Goal: Task Accomplishment & Management: Complete application form

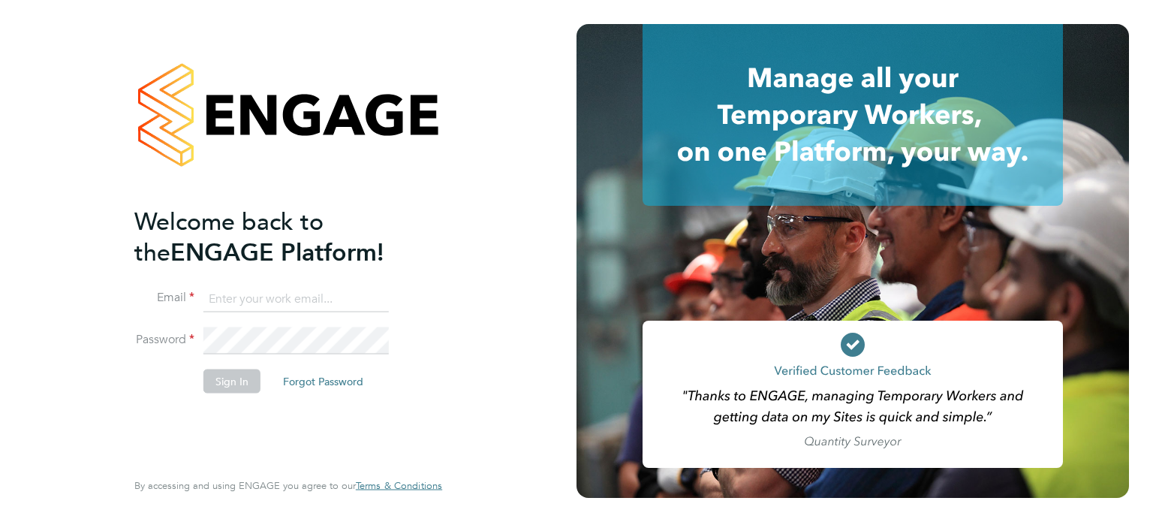
type input "[EMAIL_ADDRESS][PERSON_NAME][DOMAIN_NAME]"
click at [231, 378] on button "Sign In" at bounding box center [231, 381] width 57 height 24
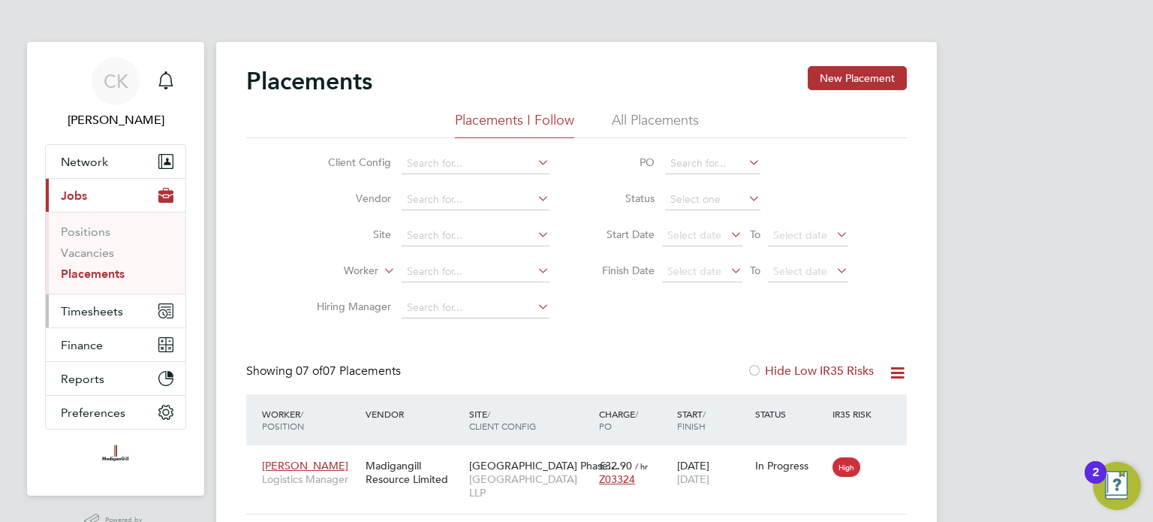
click at [90, 316] on span "Timesheets" at bounding box center [92, 311] width 62 height 14
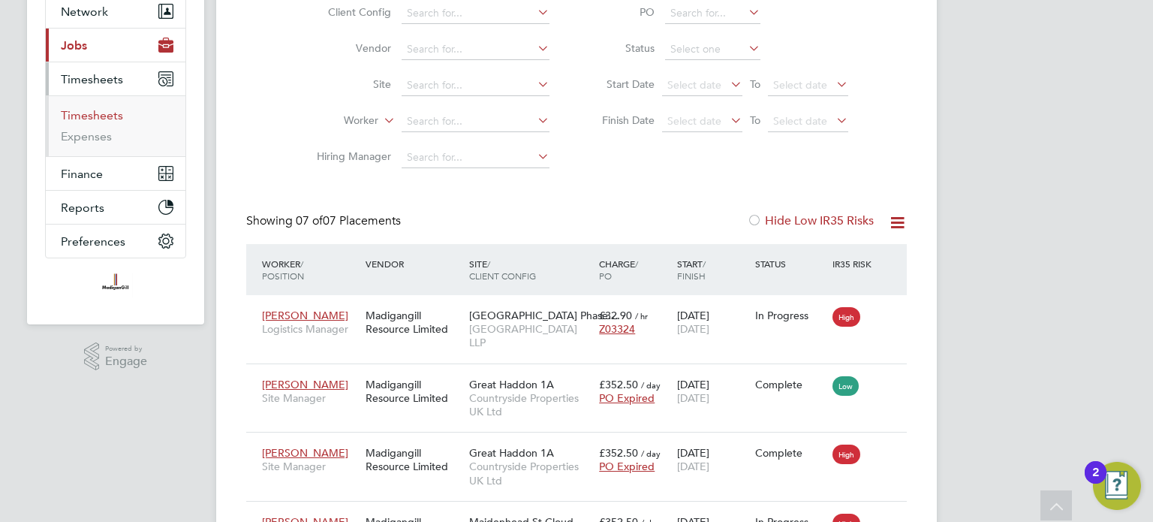
click at [84, 112] on link "Timesheets" at bounding box center [92, 115] width 62 height 14
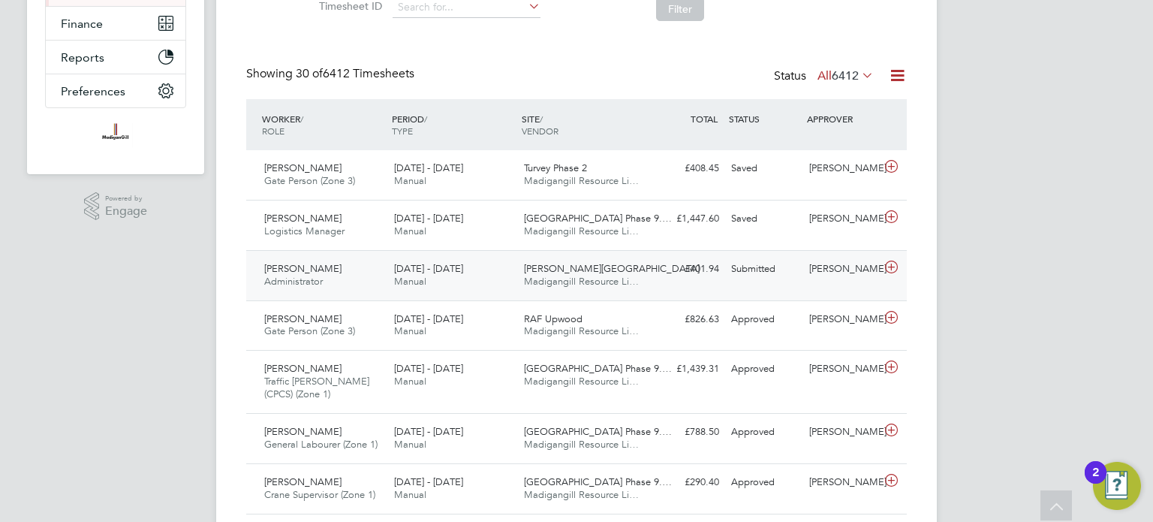
click at [330, 270] on div "Stephanie Wall Administrator 18 - 24 Aug 2025" at bounding box center [323, 276] width 130 height 38
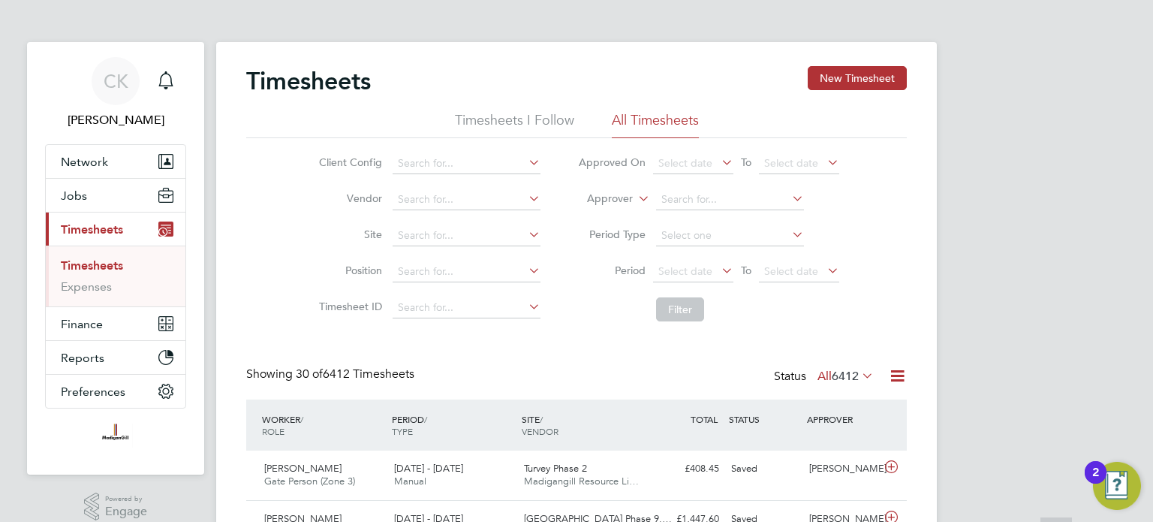
scroll to position [375, 0]
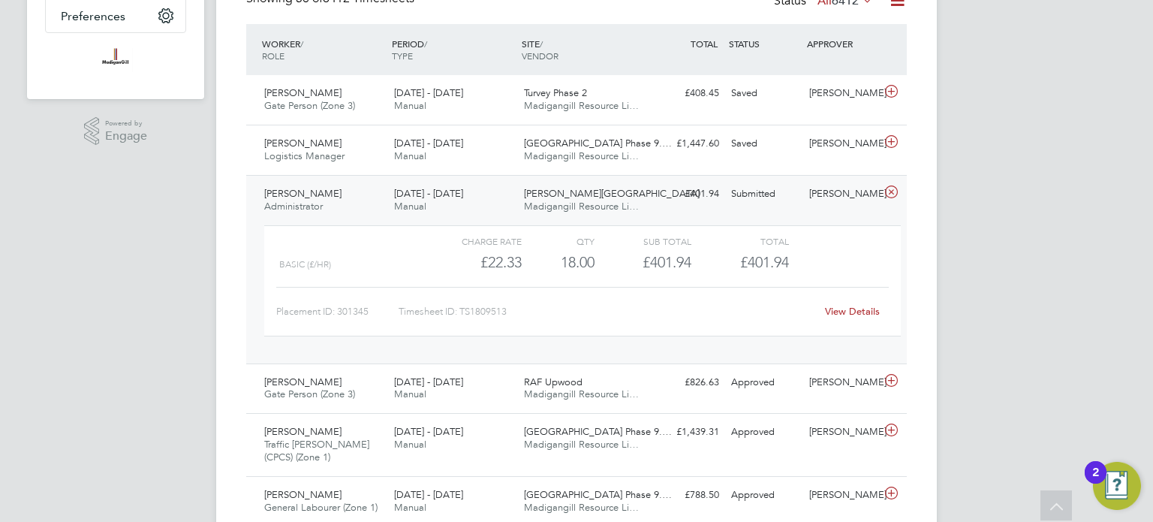
click at [345, 202] on div "Stephanie Wall Administrator 18 - 24 Aug 2025" at bounding box center [323, 201] width 130 height 38
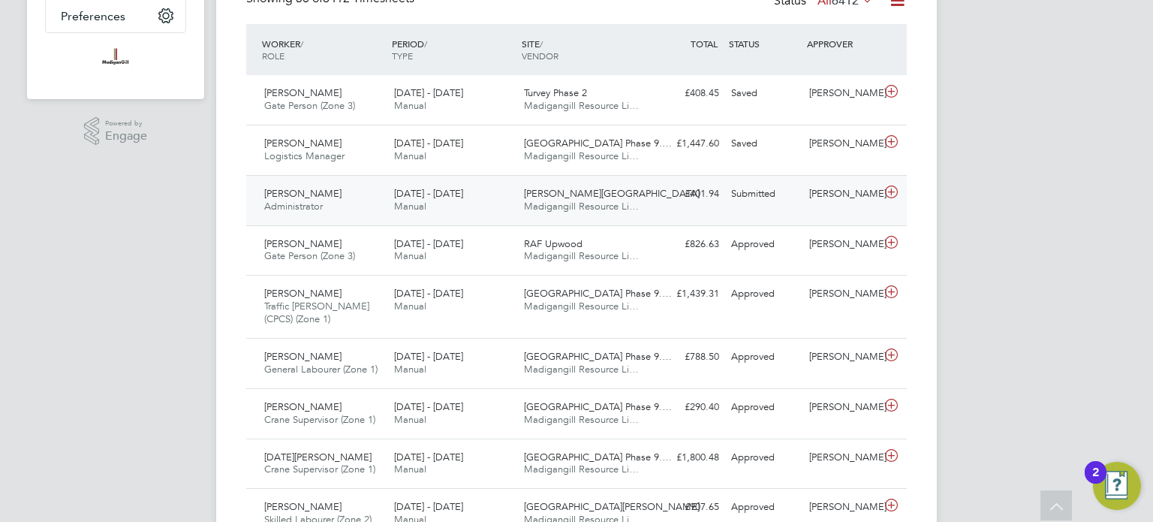
click at [638, 203] on div "Merrick Place Madigangill Resource Li…" at bounding box center [583, 201] width 130 height 38
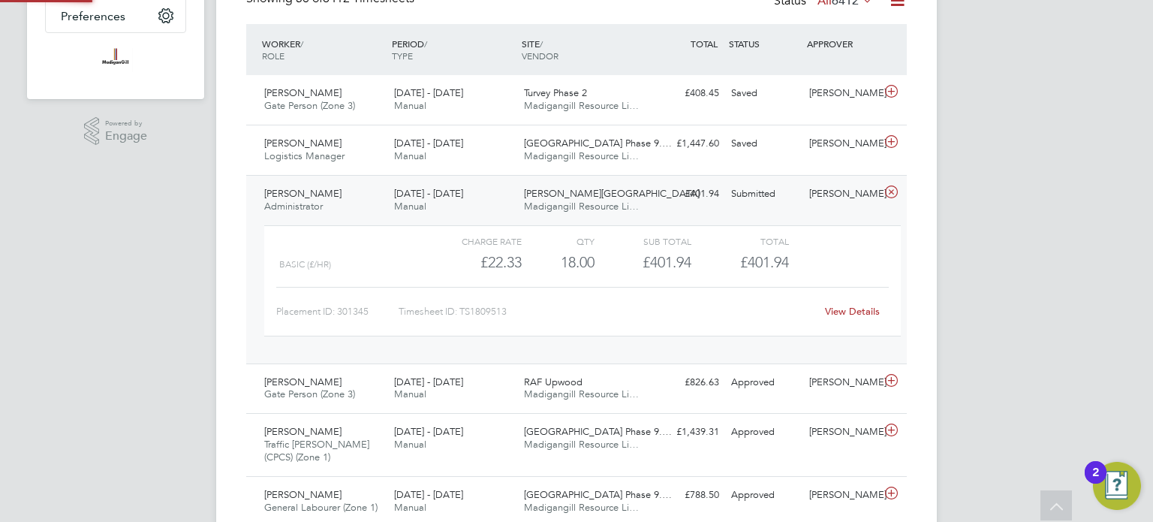
scroll to position [25, 146]
click at [852, 309] on link "View Details" at bounding box center [852, 311] width 55 height 13
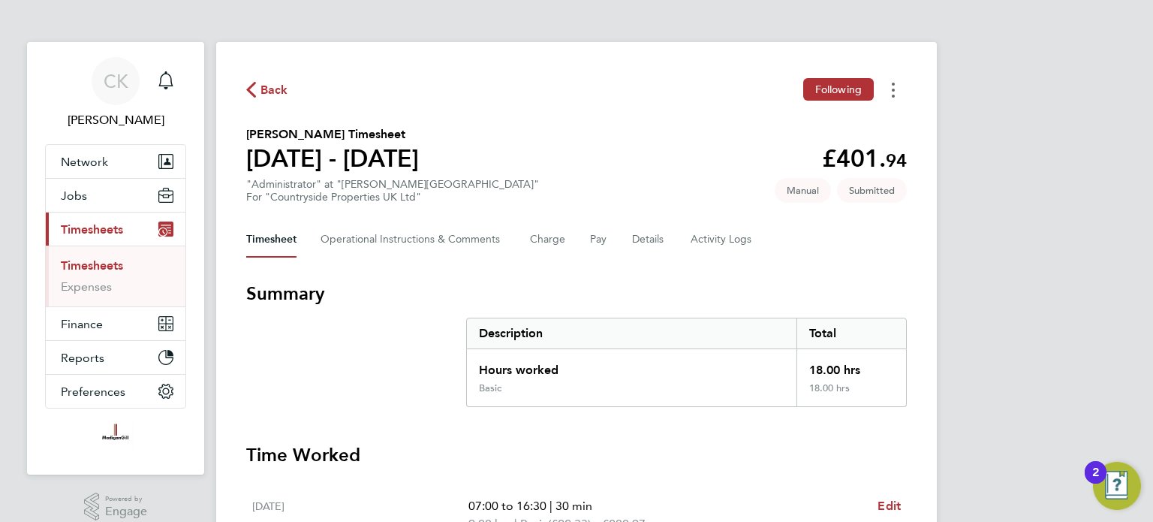
click at [894, 86] on icon "Timesheets Menu" at bounding box center [893, 90] width 3 height 15
click at [1000, 113] on div "CK [PERSON_NAME] Notifications Applications: Network Team Members Businesses Si…" at bounding box center [576, 433] width 1153 height 867
click at [431, 237] on Comments-tab "Operational Instructions & Comments" at bounding box center [413, 240] width 185 height 36
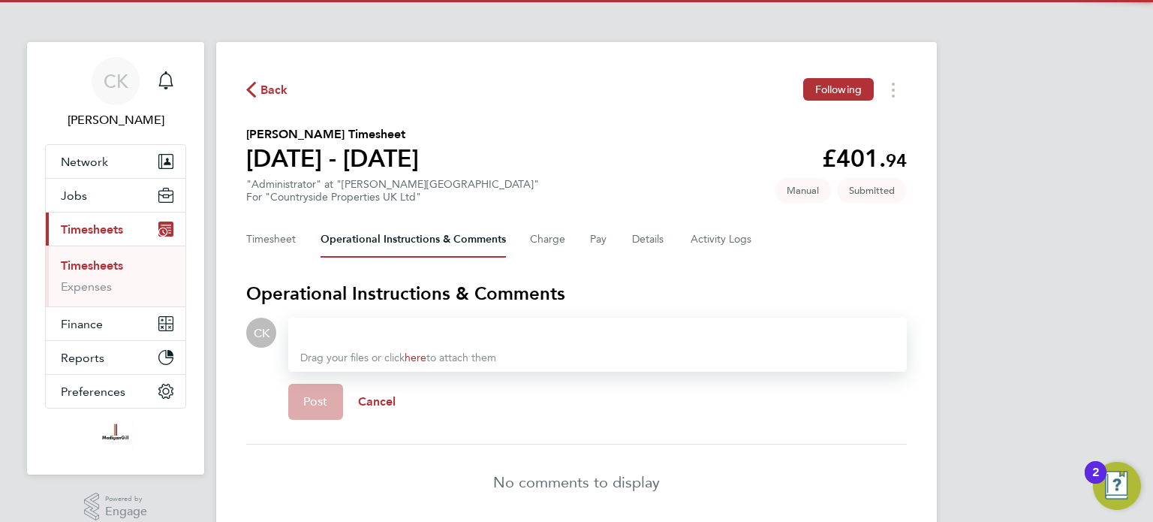
scroll to position [57, 0]
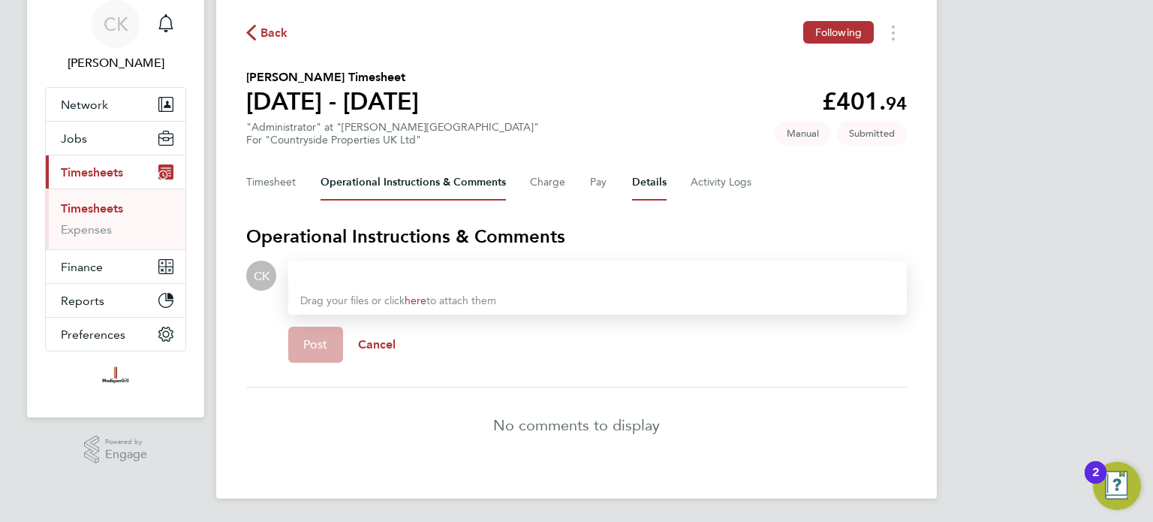
click at [652, 181] on button "Details" at bounding box center [649, 182] width 35 height 36
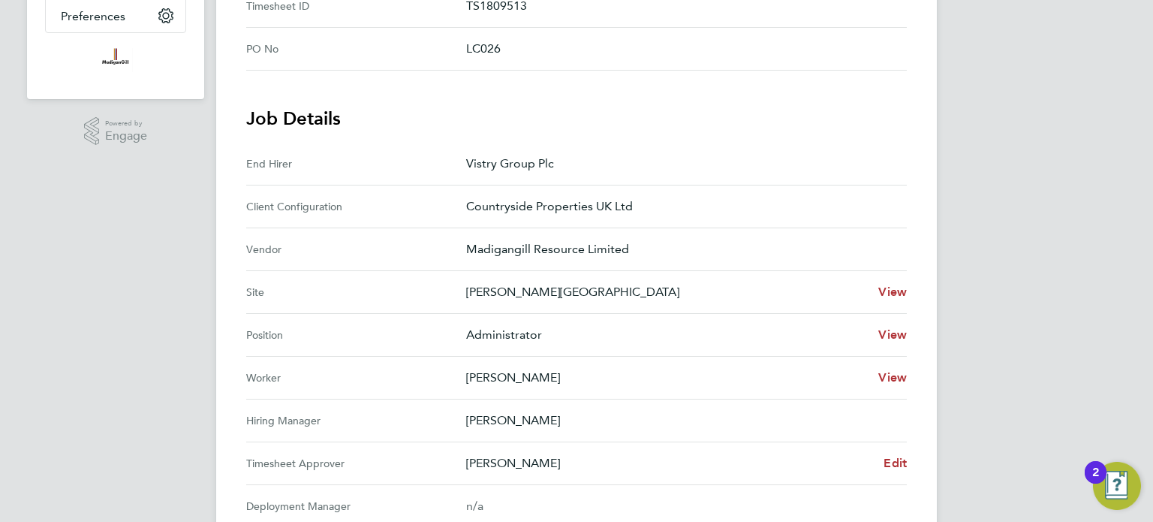
scroll to position [451, 0]
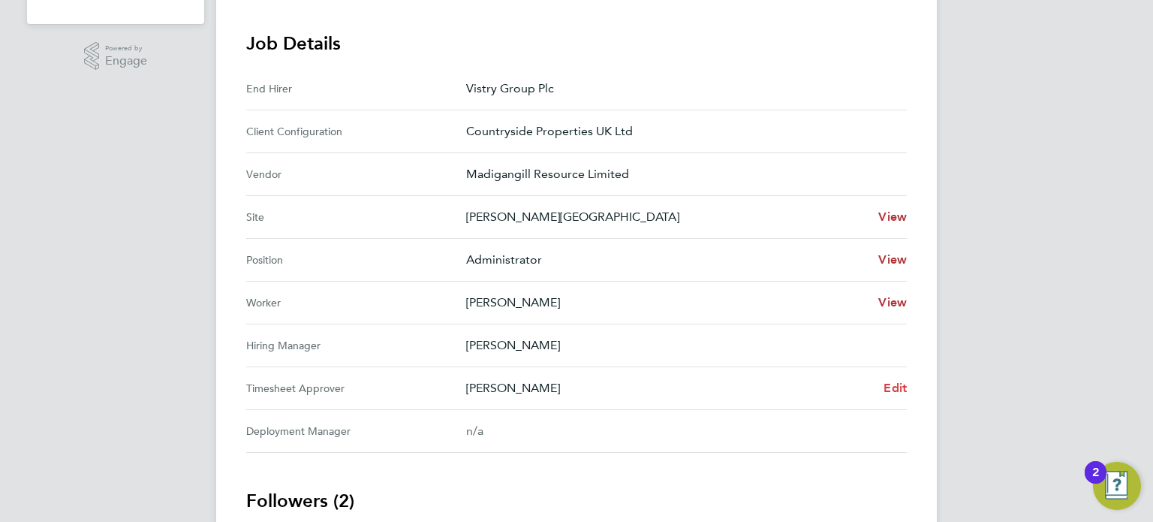
click at [895, 385] on span "Edit" at bounding box center [895, 388] width 23 height 14
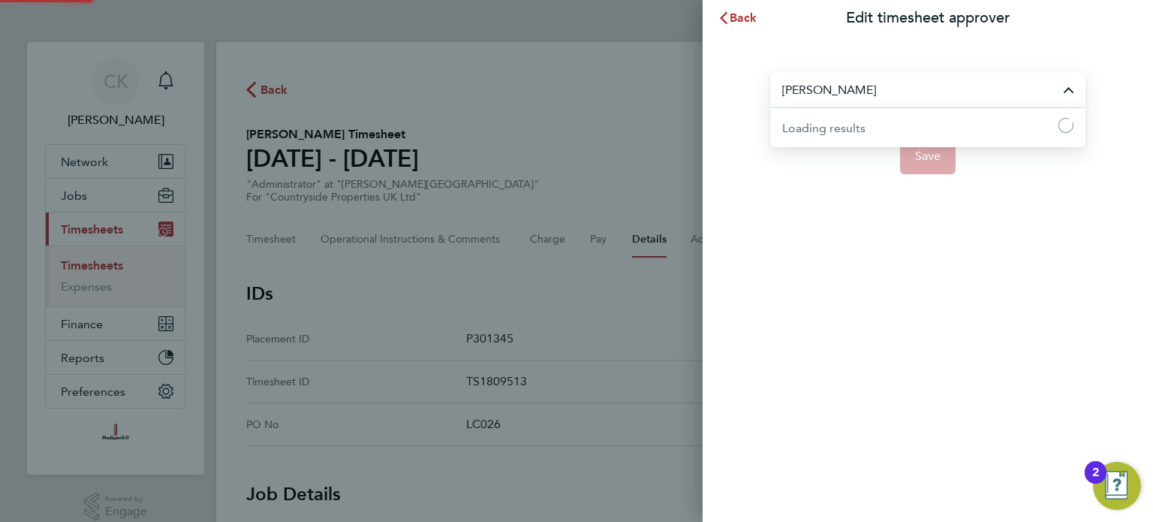
click at [1068, 90] on input "[PERSON_NAME]" at bounding box center [927, 89] width 315 height 35
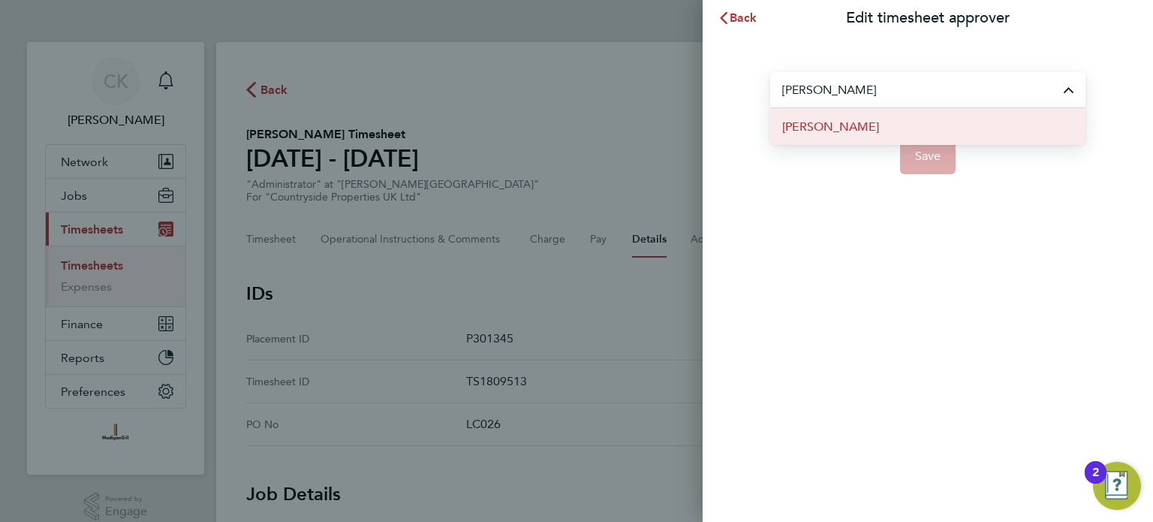
click at [971, 125] on li "[PERSON_NAME]" at bounding box center [927, 126] width 315 height 37
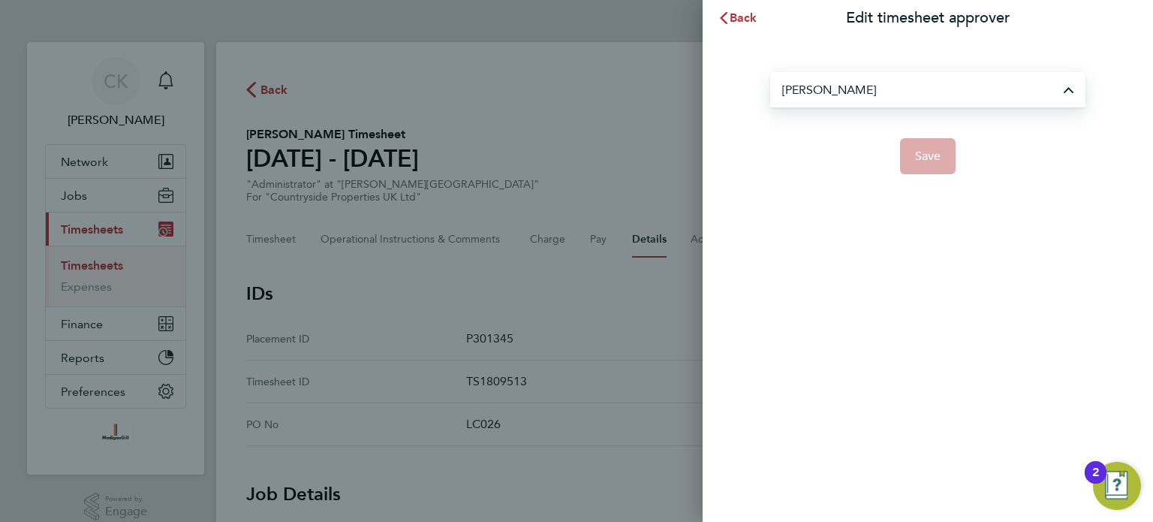
type input "[PERSON_NAME]"
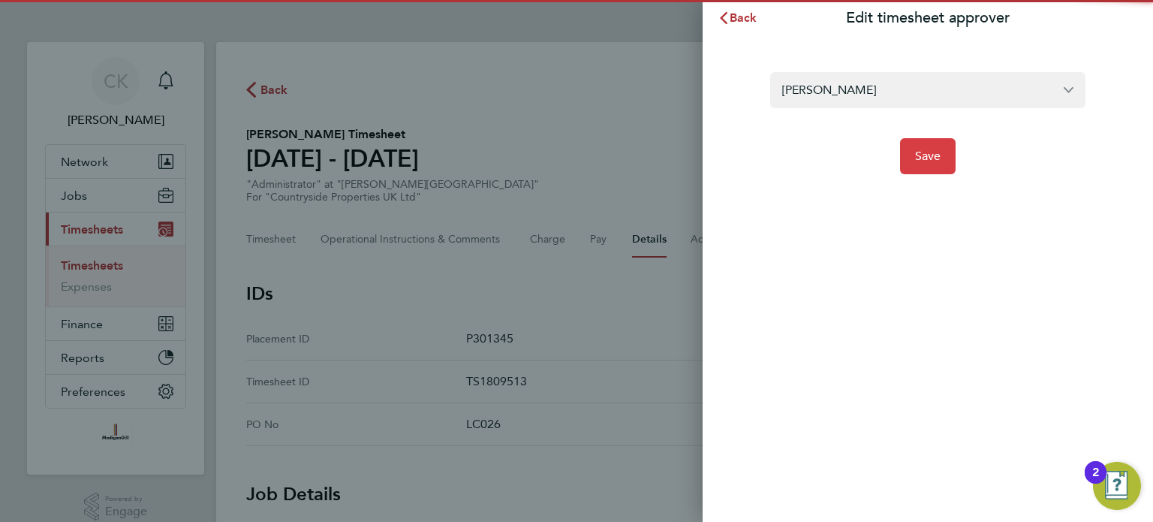
click at [932, 150] on span "Save" at bounding box center [928, 156] width 26 height 15
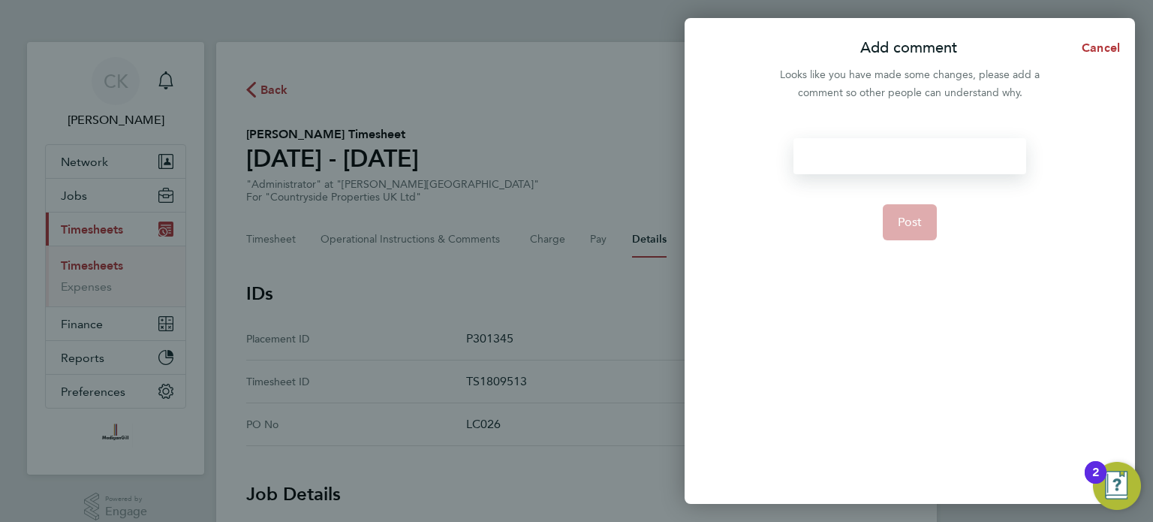
click at [966, 158] on div at bounding box center [910, 156] width 232 height 36
click at [905, 213] on button "Post" at bounding box center [910, 222] width 55 height 36
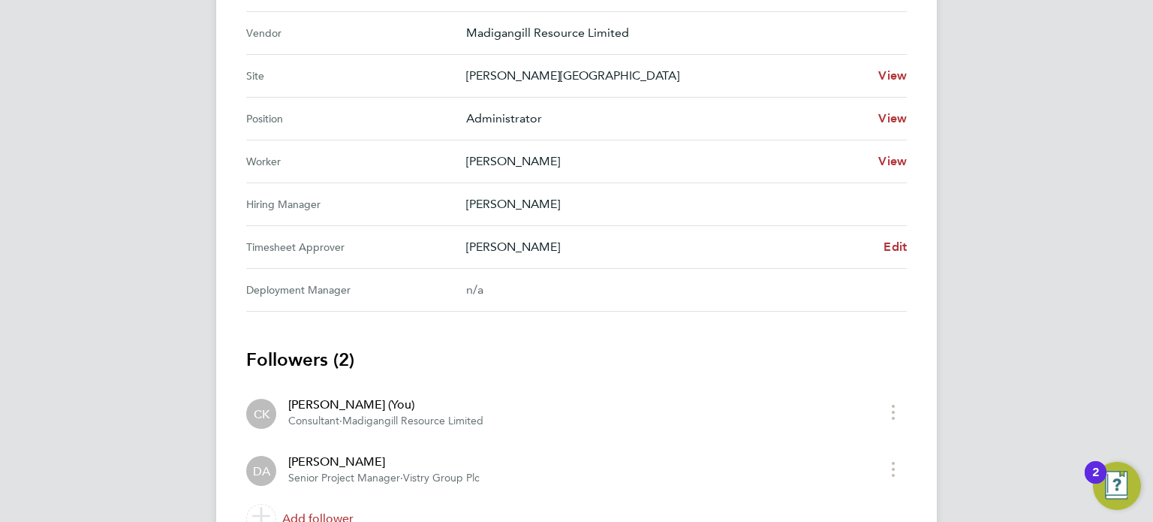
scroll to position [667, 0]
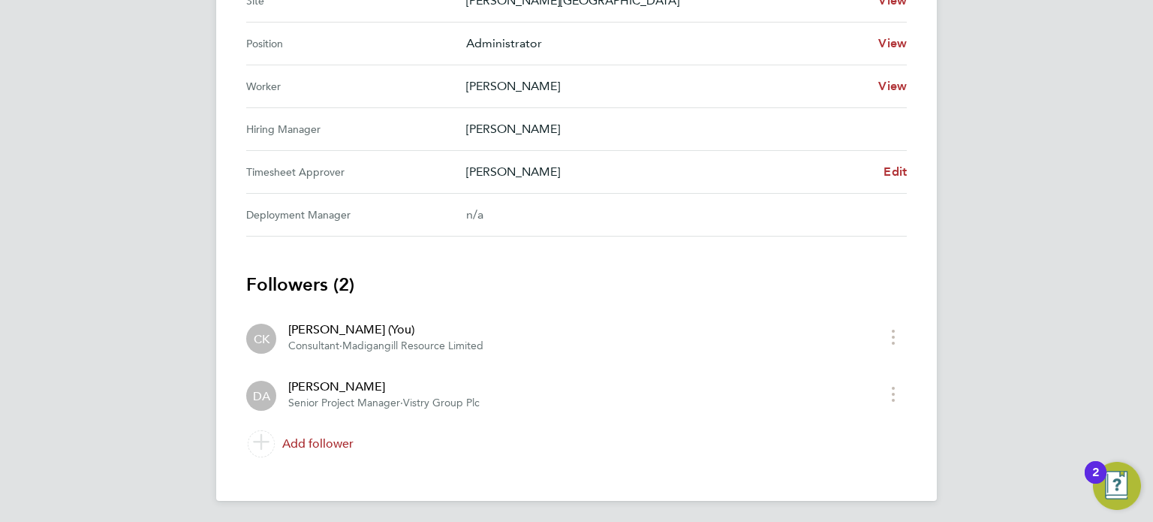
click at [308, 437] on link "Add follower" at bounding box center [576, 444] width 661 height 42
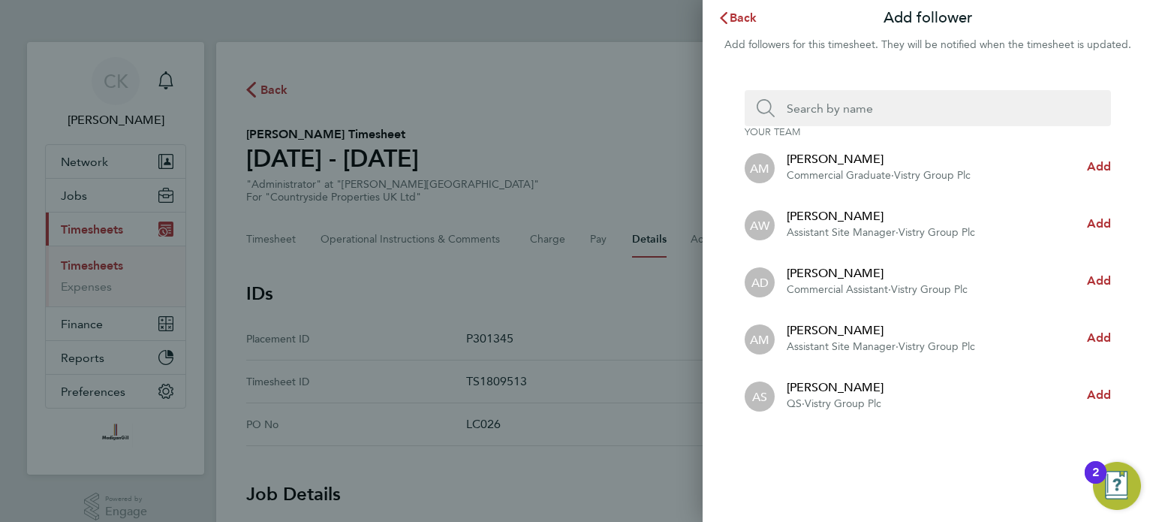
click at [964, 115] on input "Search team member by name:" at bounding box center [934, 108] width 318 height 36
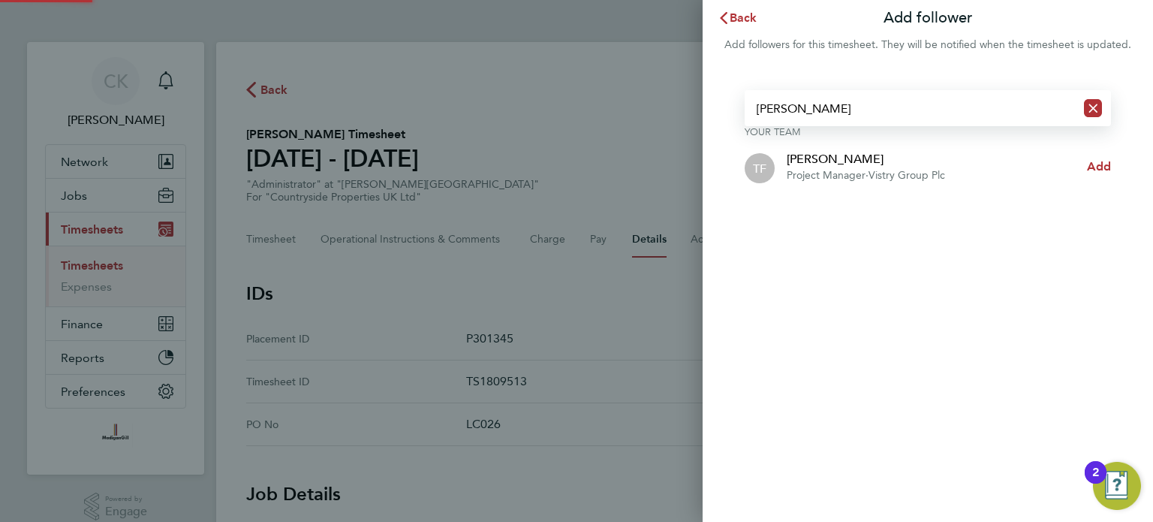
type input "[PERSON_NAME]"
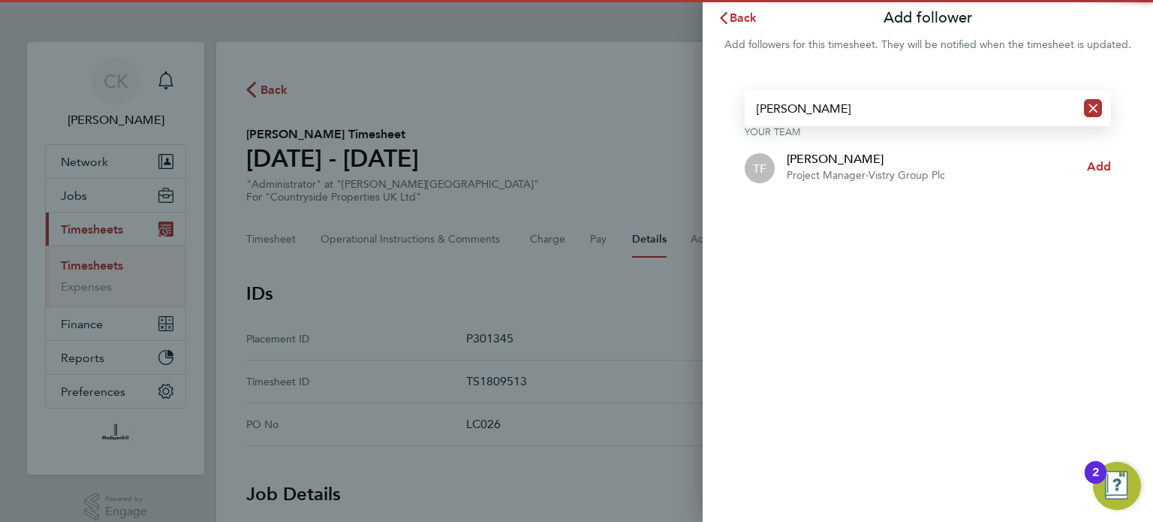
click at [945, 173] on span "Vistry Group Plc" at bounding box center [907, 175] width 77 height 13
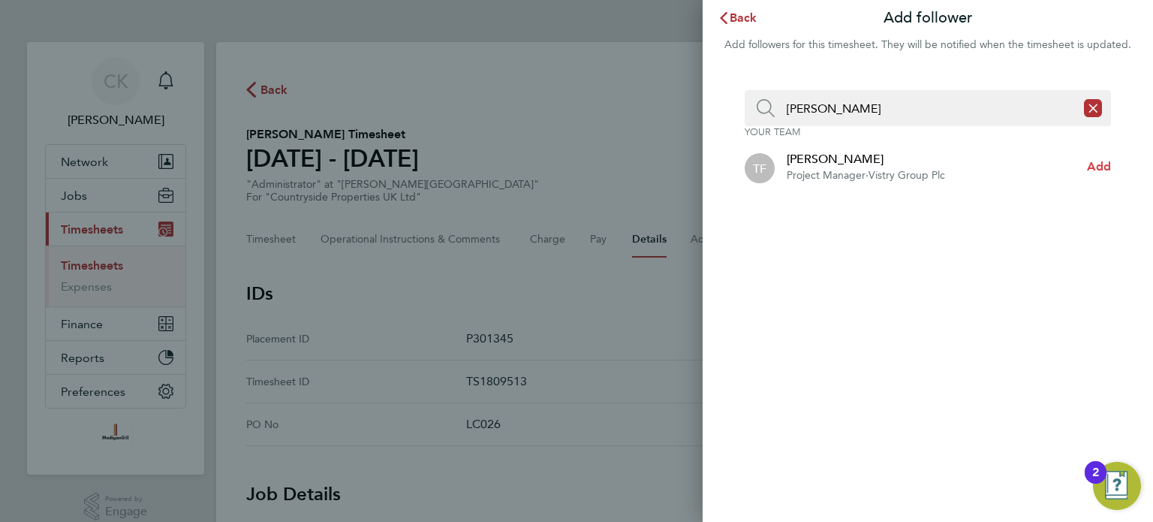
click at [1102, 164] on span "Add" at bounding box center [1099, 166] width 24 height 14
click at [733, 17] on span "Back" at bounding box center [744, 18] width 28 height 14
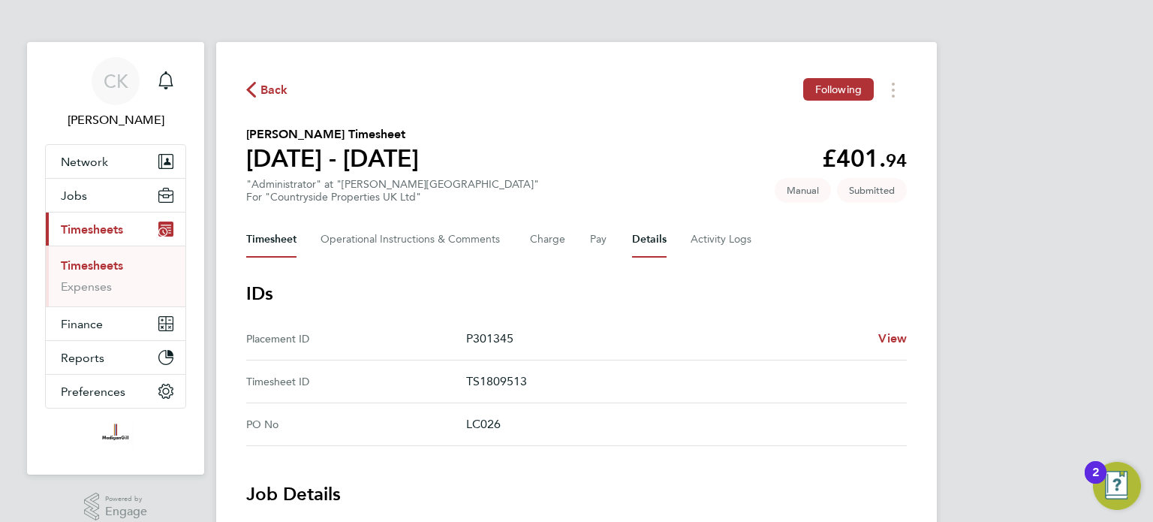
click at [259, 240] on button "Timesheet" at bounding box center [271, 240] width 50 height 36
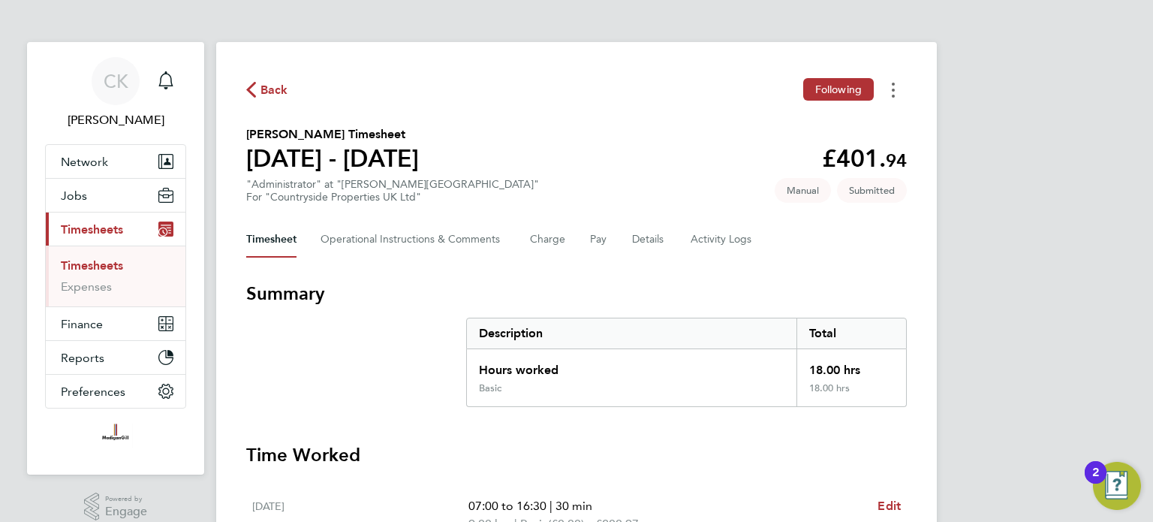
click at [900, 89] on button "Timesheets Menu" at bounding box center [893, 89] width 27 height 23
click at [1006, 98] on div "CK [PERSON_NAME] Notifications Applications: Network Team Members Businesses Si…" at bounding box center [576, 433] width 1153 height 867
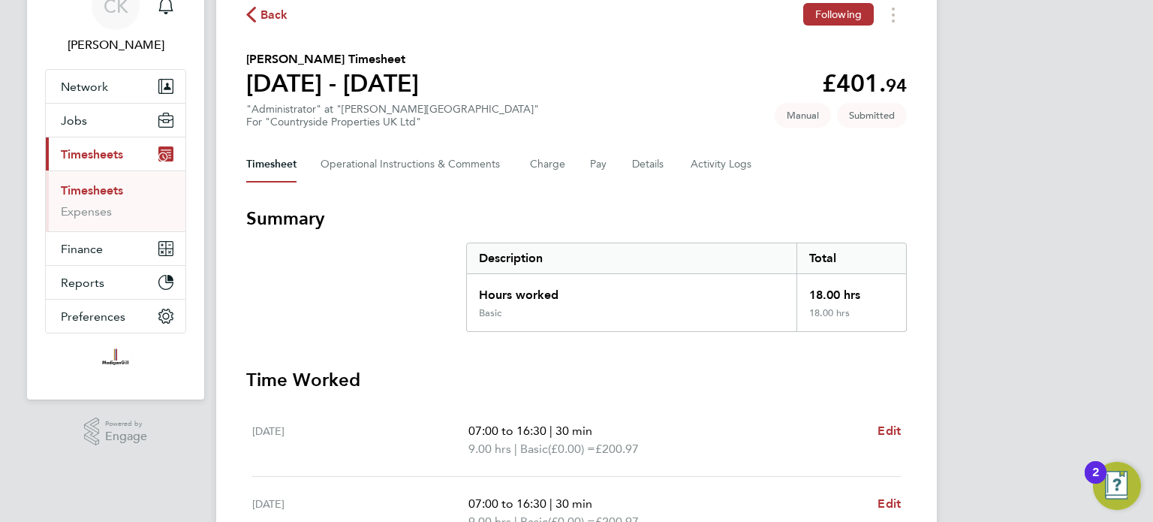
scroll to position [150, 0]
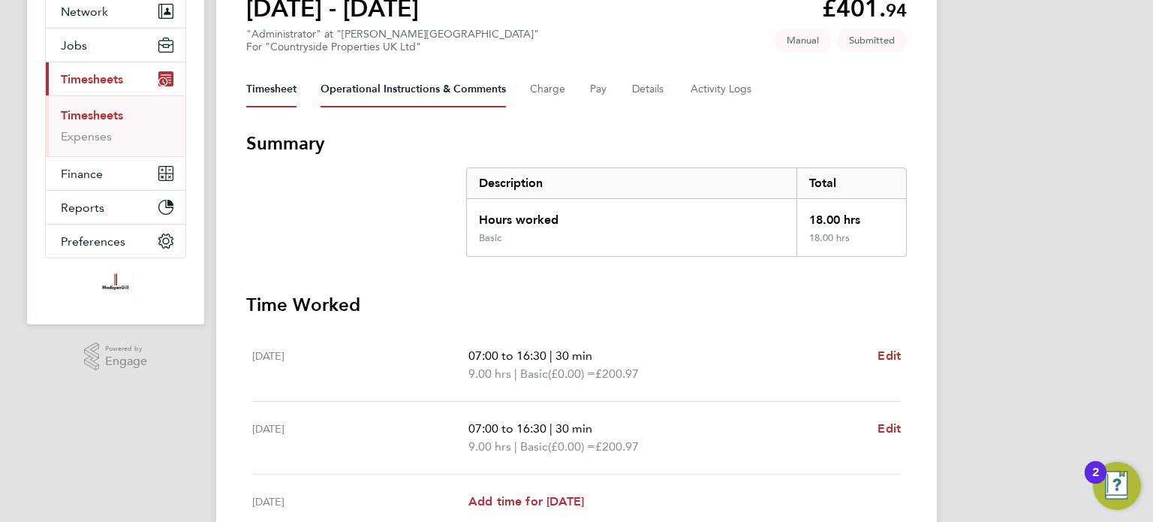
click at [448, 94] on Comments-tab "Operational Instructions & Comments" at bounding box center [413, 89] width 185 height 36
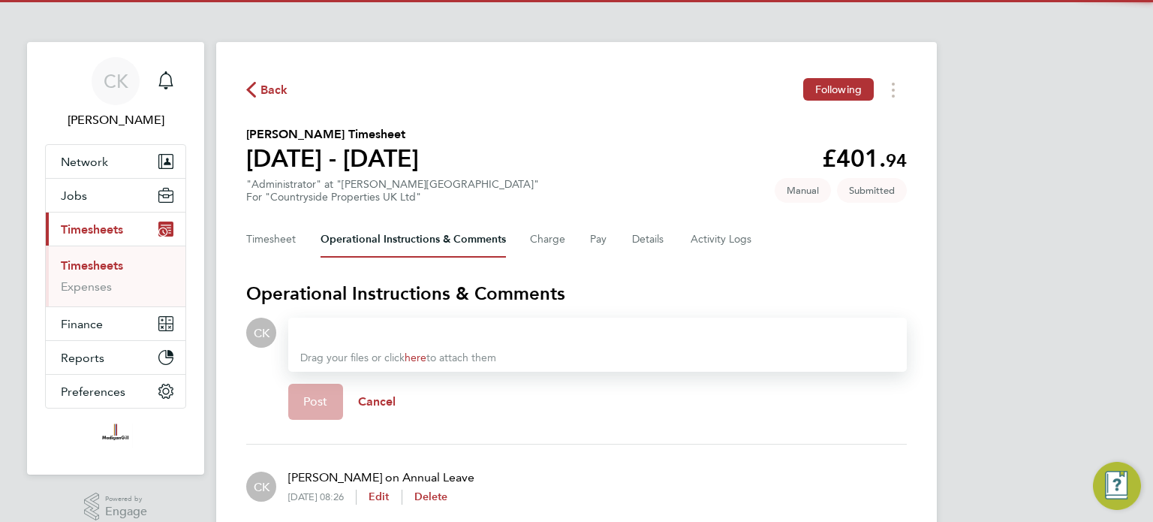
scroll to position [66, 0]
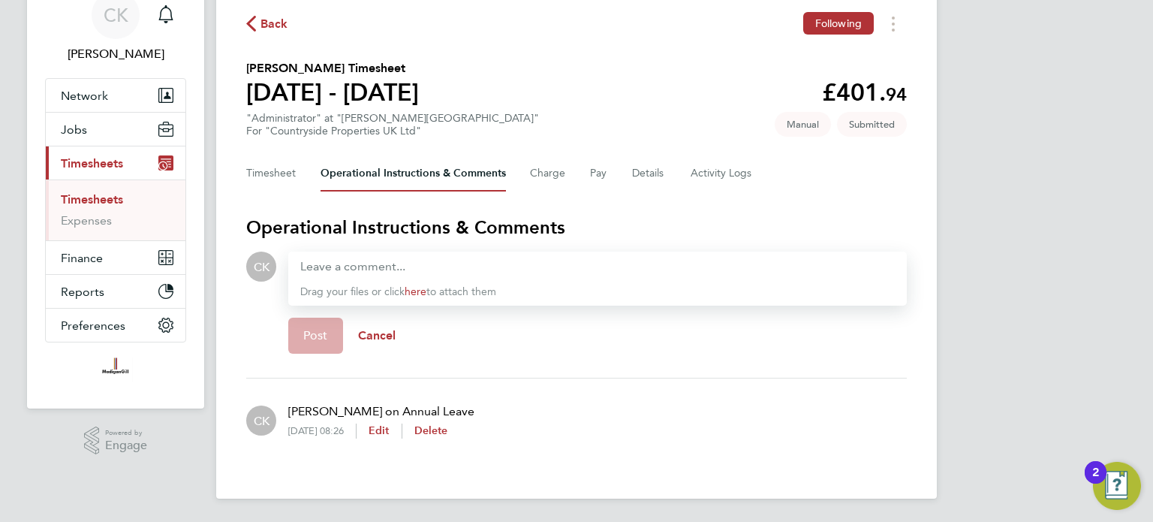
click at [1119, 236] on div "CK [PERSON_NAME] Notifications Applications: Network Team Members Businesses Si…" at bounding box center [576, 228] width 1153 height 589
click at [390, 435] on span "Edit" at bounding box center [379, 430] width 21 height 13
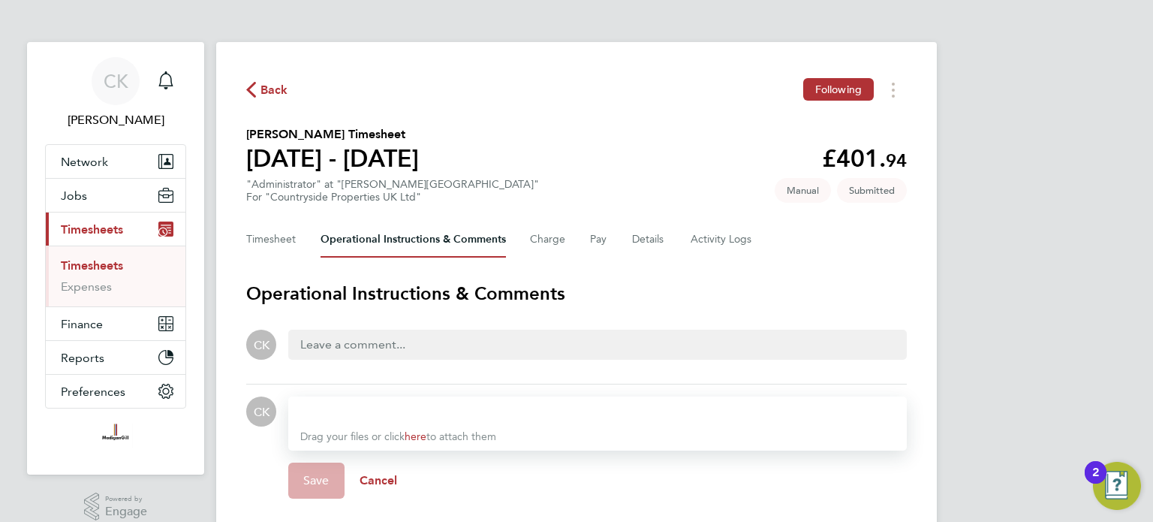
scroll to position [72, 0]
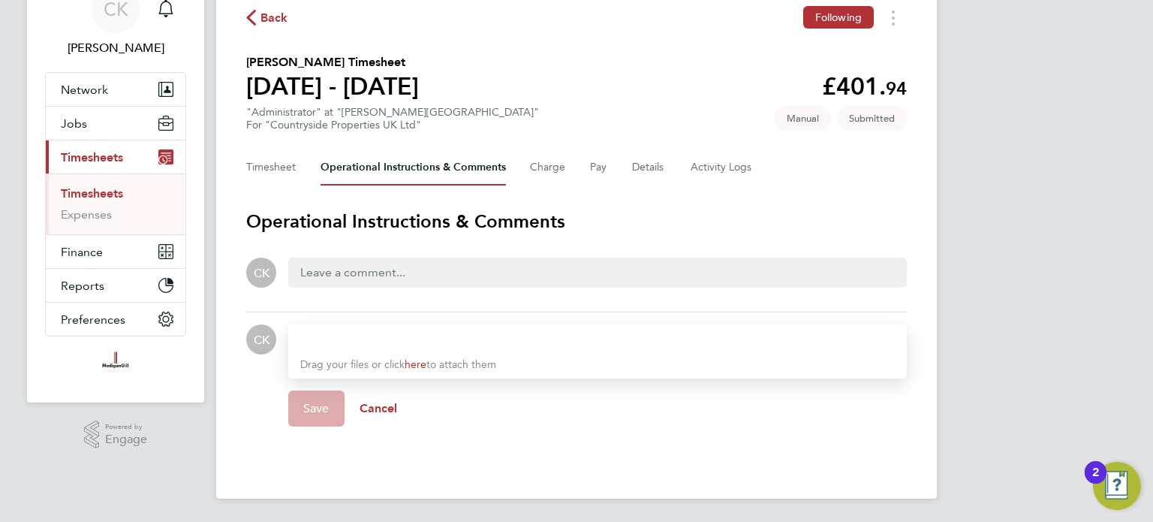
click at [1081, 282] on div "CK [PERSON_NAME] Notifications Applications: Network Team Members Businesses Si…" at bounding box center [576, 225] width 1153 height 595
click at [377, 408] on span "Cancel" at bounding box center [379, 408] width 38 height 14
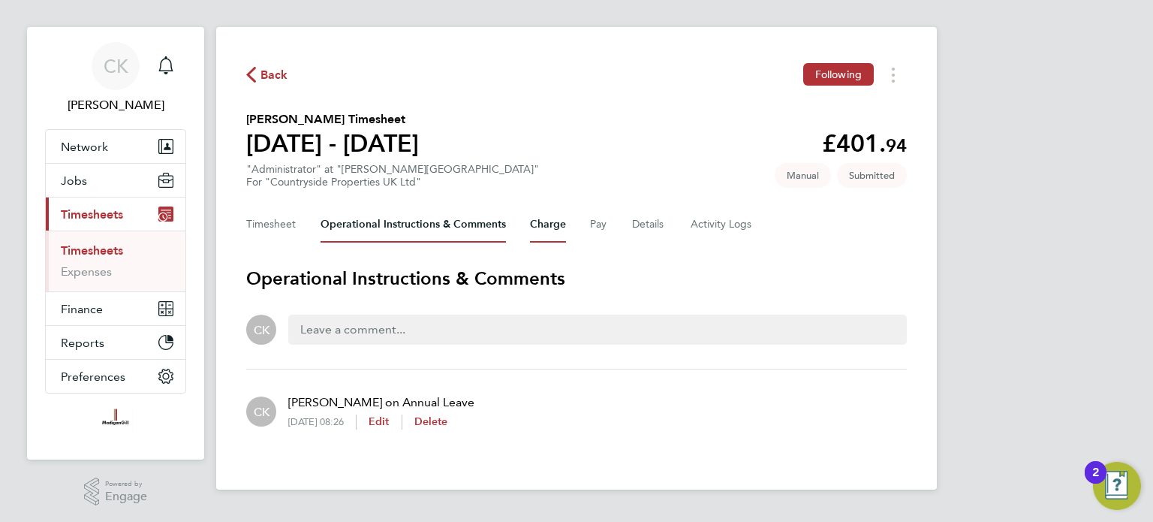
click at [544, 228] on button "Charge" at bounding box center [548, 224] width 36 height 36
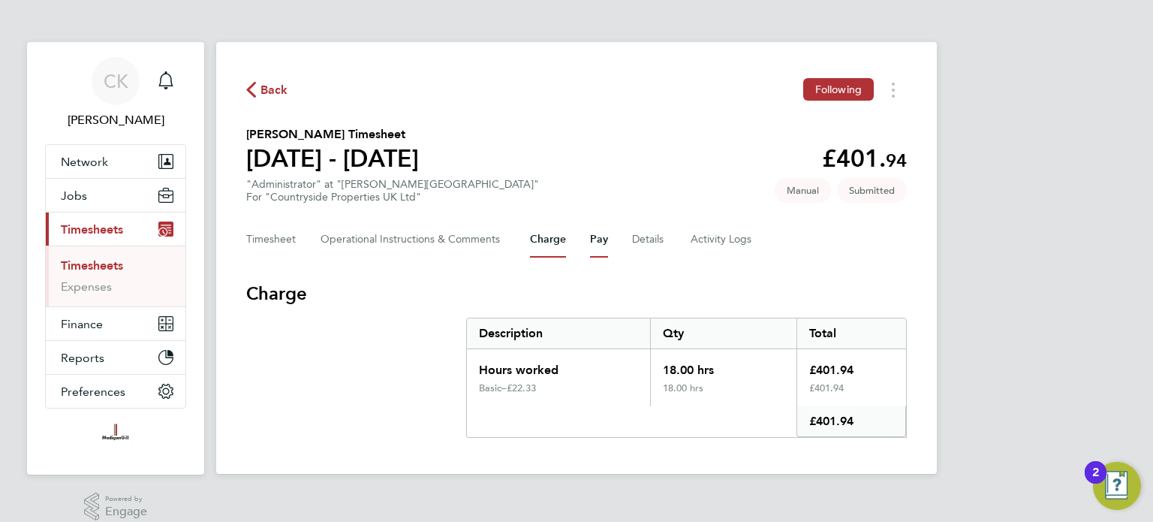
click at [598, 240] on button "Pay" at bounding box center [599, 240] width 18 height 36
drag, startPoint x: 644, startPoint y: 241, endPoint x: 674, endPoint y: 242, distance: 30.0
click at [645, 241] on button "Details" at bounding box center [649, 240] width 35 height 36
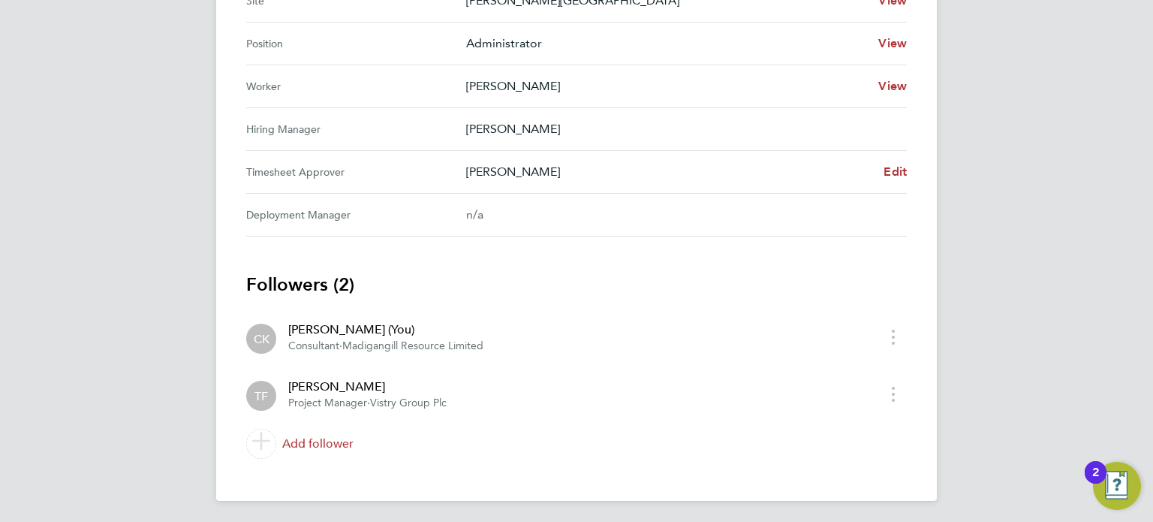
scroll to position [592, 0]
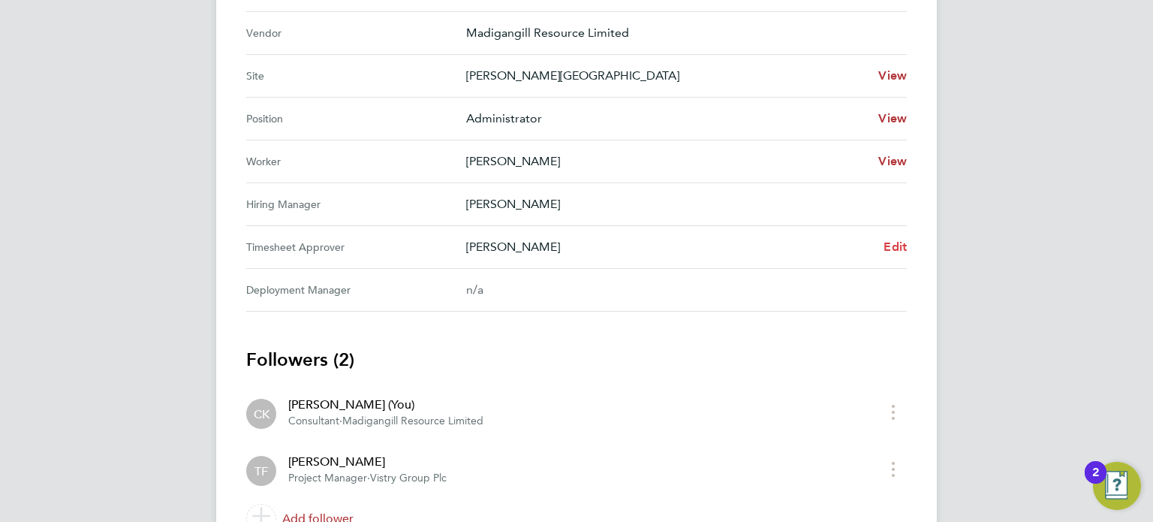
click at [891, 242] on span "Edit" at bounding box center [895, 247] width 23 height 14
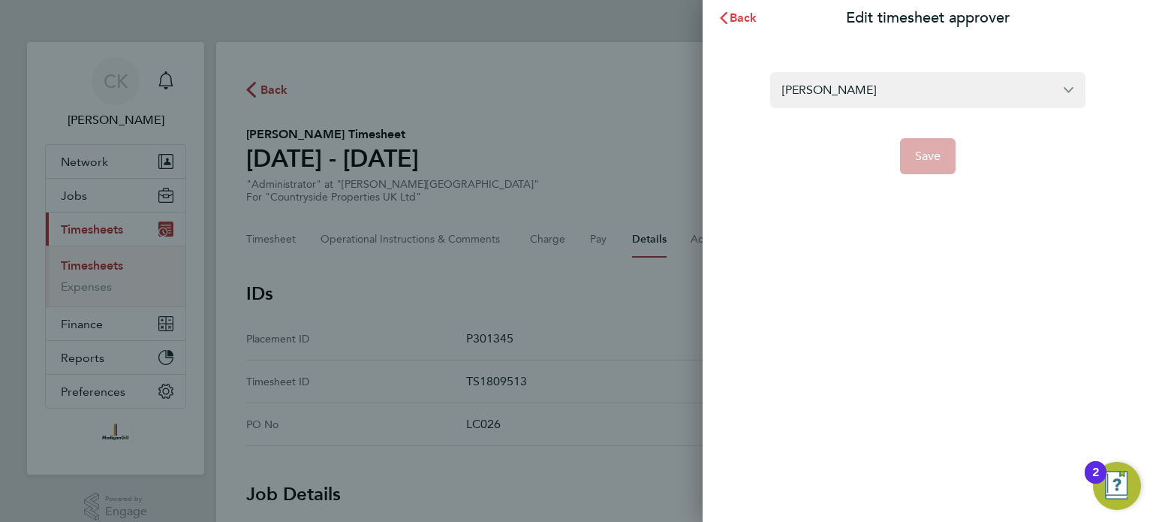
click at [740, 18] on span "Back" at bounding box center [744, 18] width 28 height 14
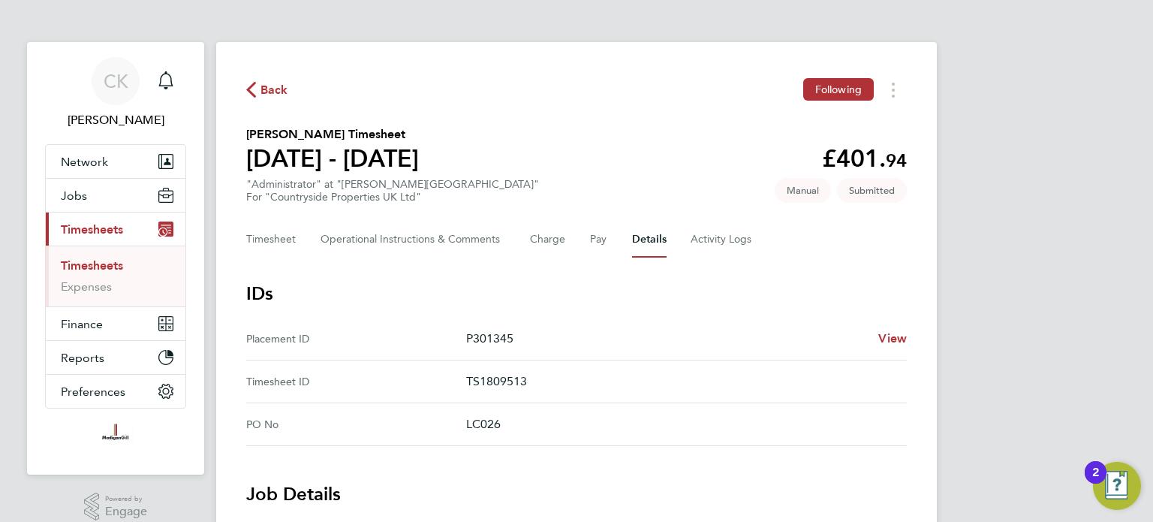
drag, startPoint x: 507, startPoint y: 424, endPoint x: 461, endPoint y: 424, distance: 45.8
click at [461, 424] on No "PO No LC026" at bounding box center [576, 424] width 661 height 43
copy No "LC026"
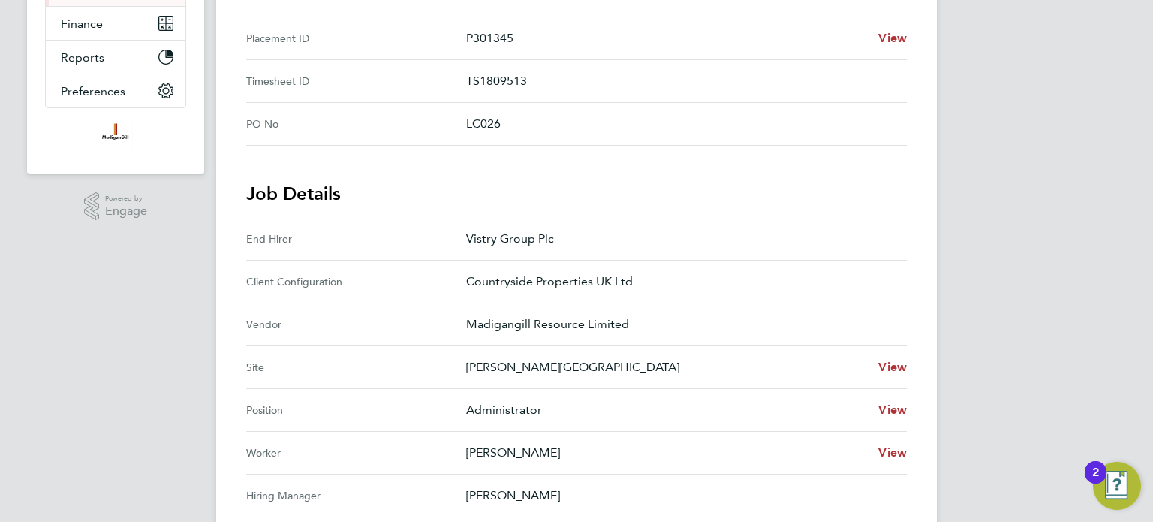
click at [572, 185] on h3 "Job Details" at bounding box center [576, 194] width 661 height 24
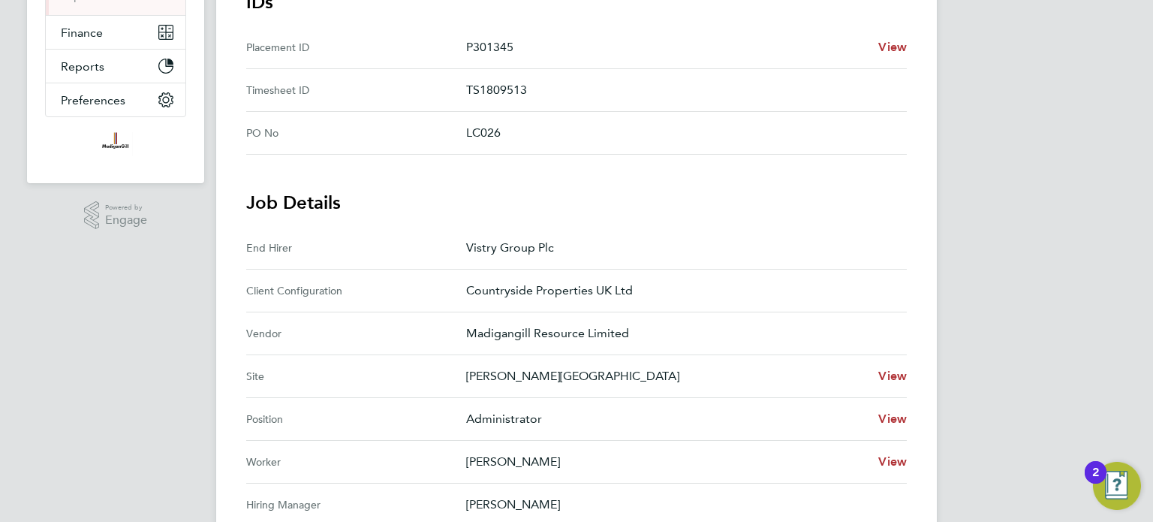
scroll to position [0, 0]
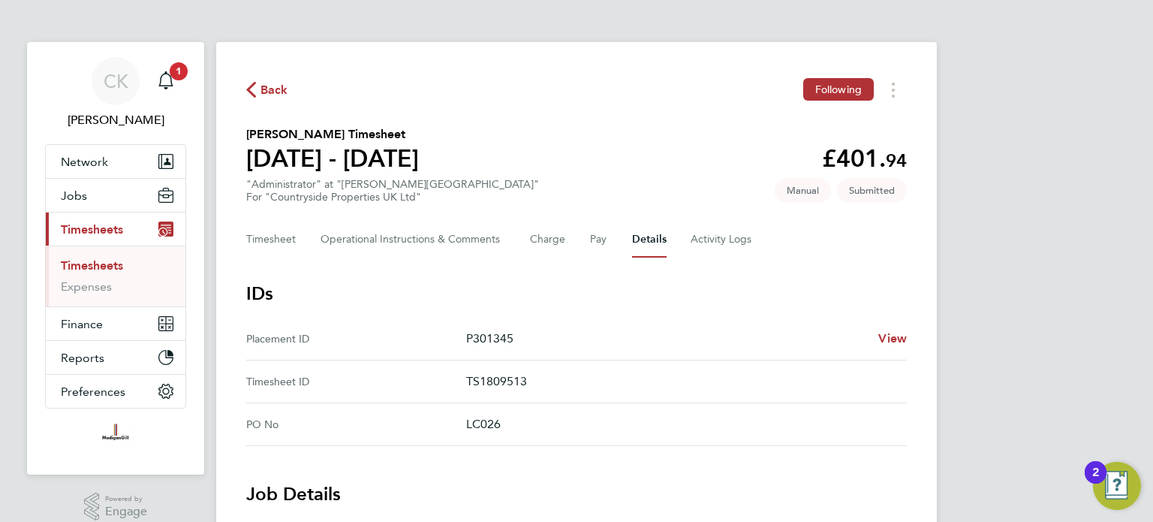
click at [103, 265] on link "Timesheets" at bounding box center [92, 265] width 62 height 14
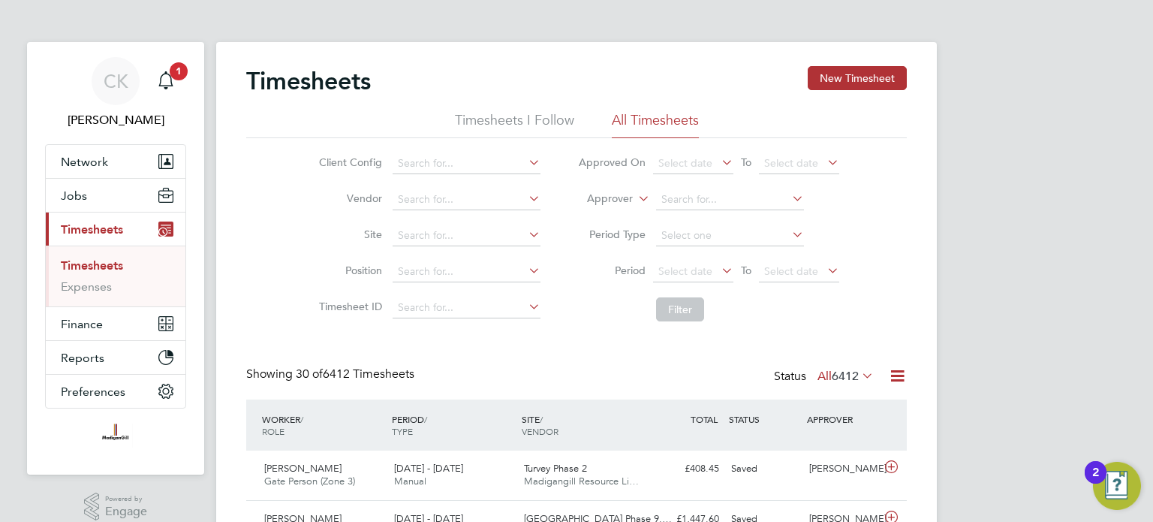
drag, startPoint x: 890, startPoint y: 77, endPoint x: 877, endPoint y: 83, distance: 14.1
click at [889, 77] on button "New Timesheet" at bounding box center [857, 78] width 99 height 24
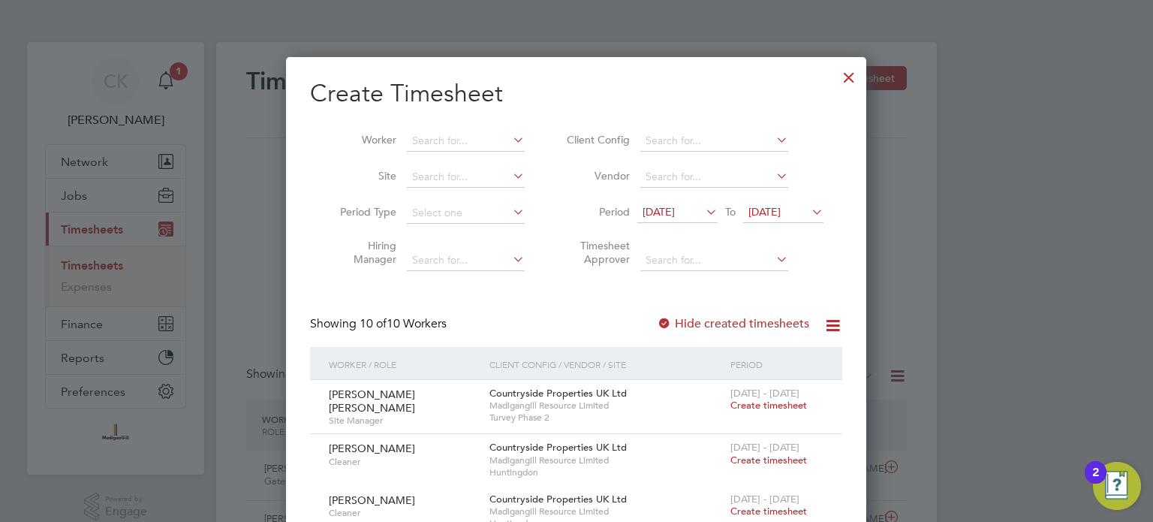
click at [675, 210] on span "[DATE]" at bounding box center [659, 212] width 32 height 14
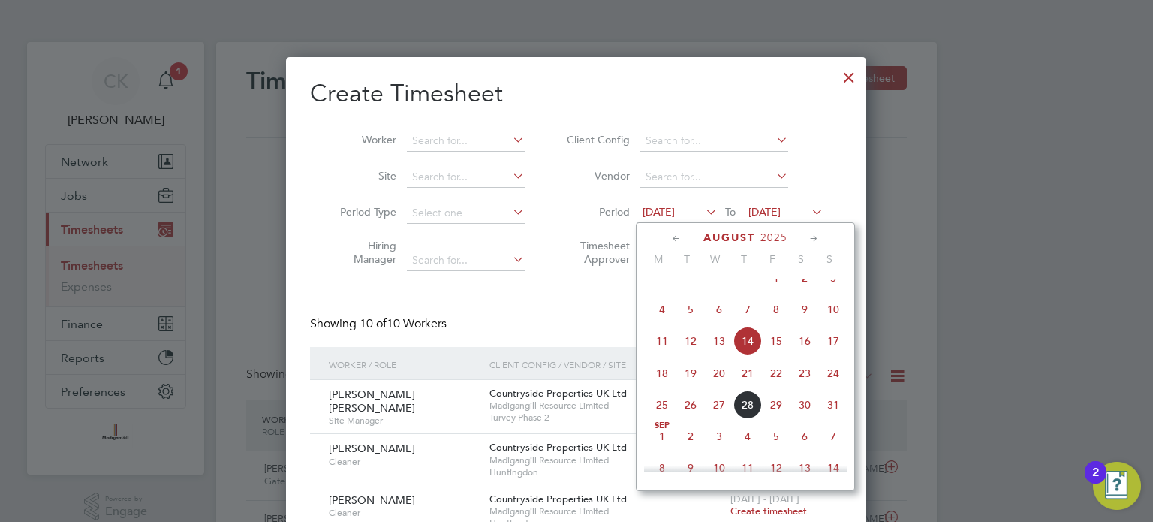
click at [668, 384] on span "18" at bounding box center [662, 373] width 29 height 29
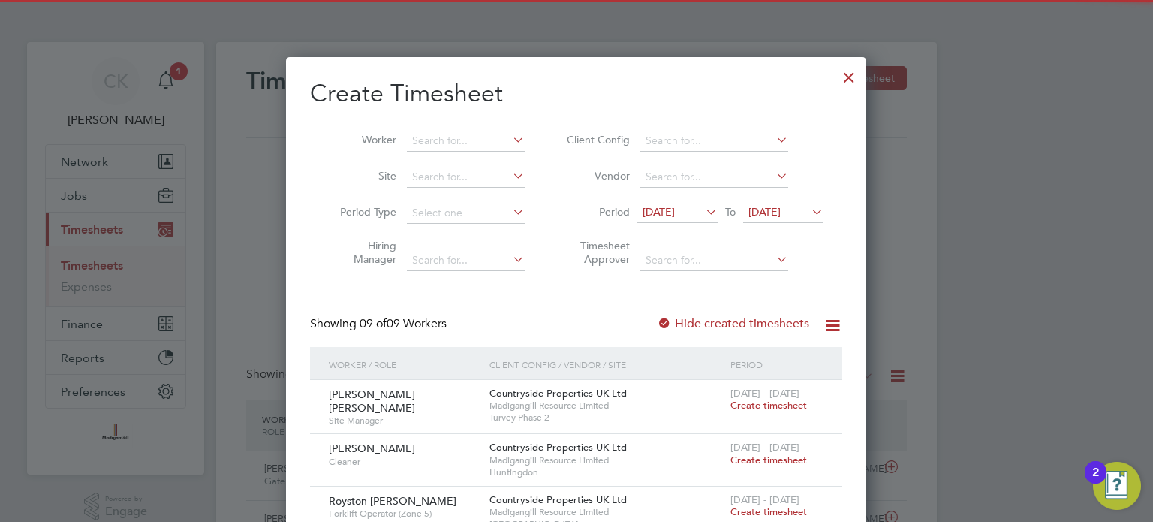
click at [781, 208] on span "[DATE]" at bounding box center [765, 212] width 32 height 14
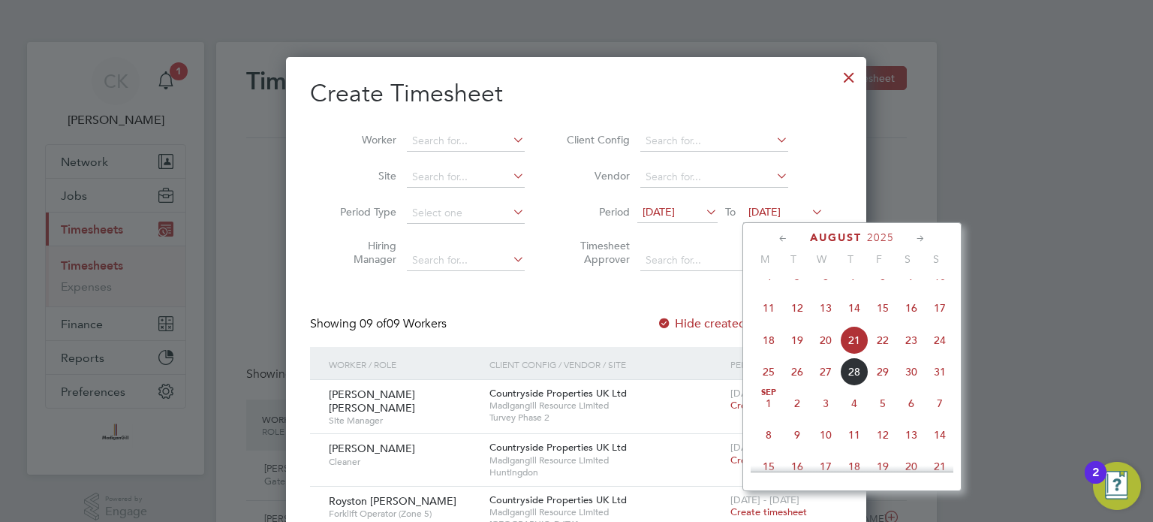
drag, startPoint x: 940, startPoint y: 355, endPoint x: 917, endPoint y: 366, distance: 25.9
click at [940, 354] on span "24" at bounding box center [940, 340] width 29 height 29
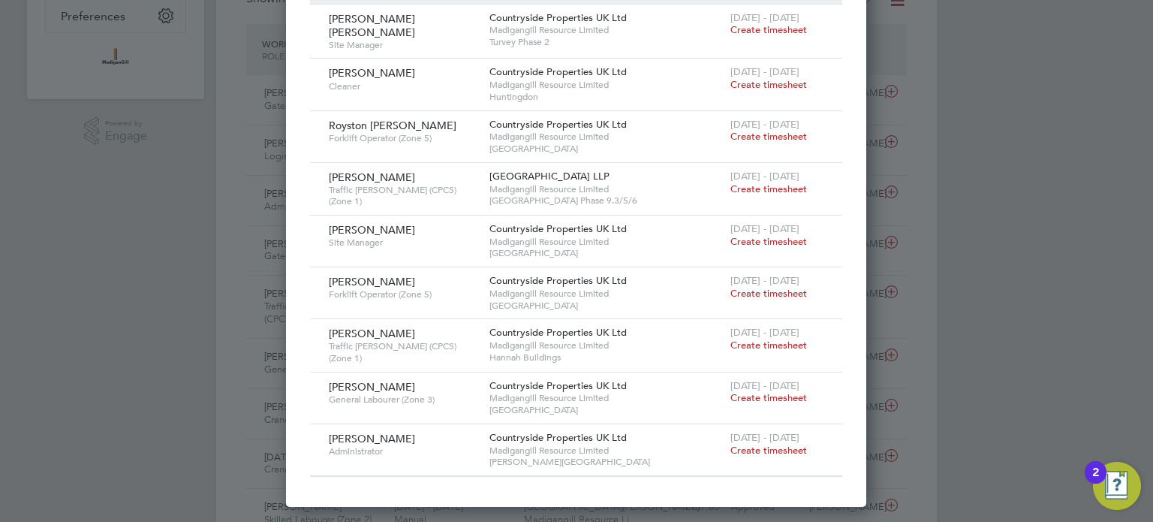
click at [776, 444] on span "Create timesheet" at bounding box center [769, 450] width 77 height 13
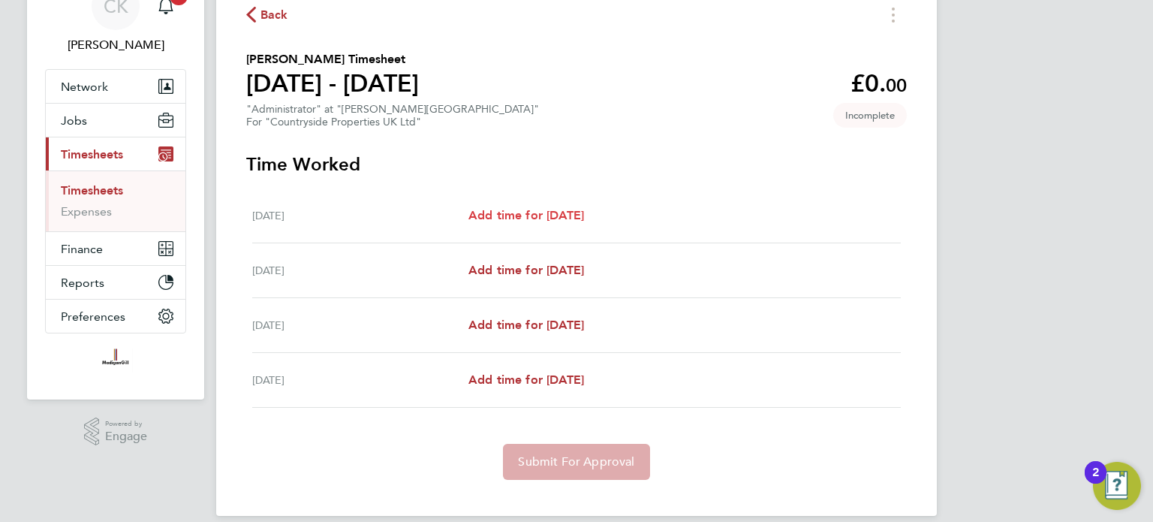
click at [554, 209] on span "Add time for [DATE]" at bounding box center [527, 215] width 116 height 14
select select "30"
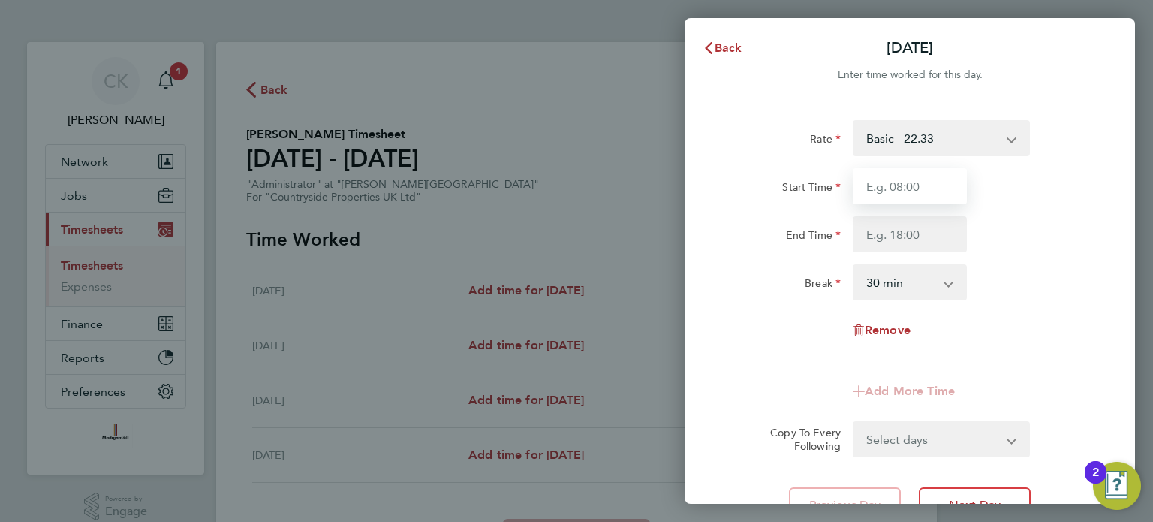
click at [930, 185] on input "Start Time" at bounding box center [910, 186] width 114 height 36
type input "08:00"
click at [1033, 216] on div "End Time" at bounding box center [910, 234] width 378 height 36
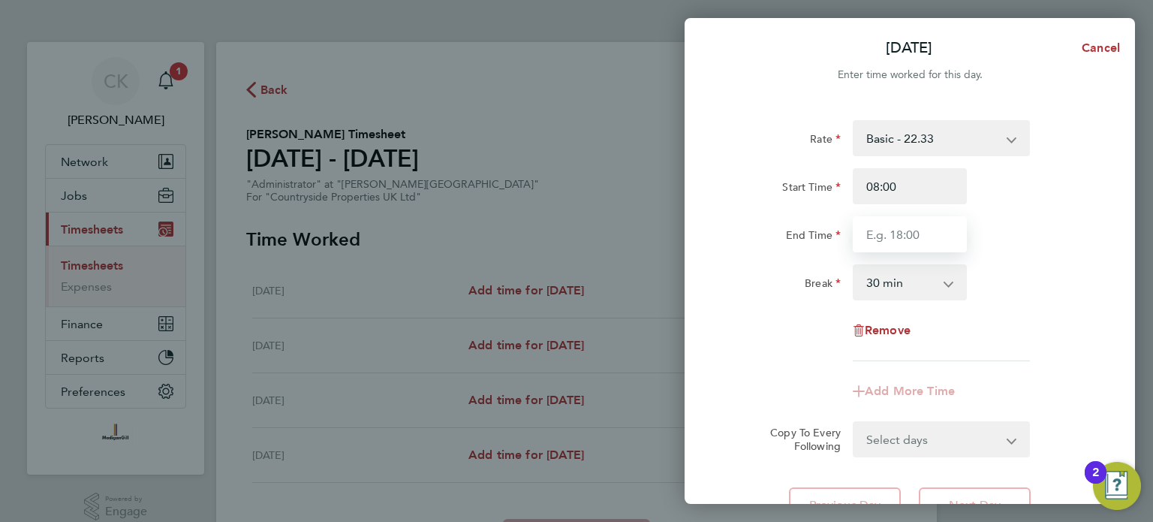
click at [925, 228] on input "End Time" at bounding box center [910, 234] width 114 height 36
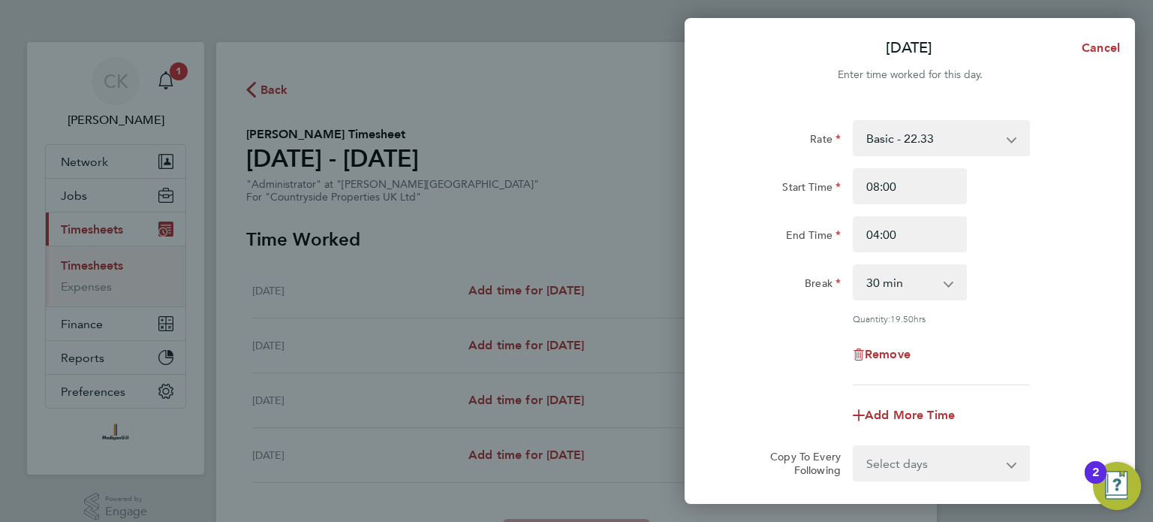
click at [1055, 240] on div "End Time 04:00" at bounding box center [910, 234] width 378 height 36
click at [906, 231] on input "04:00" at bounding box center [910, 234] width 114 height 36
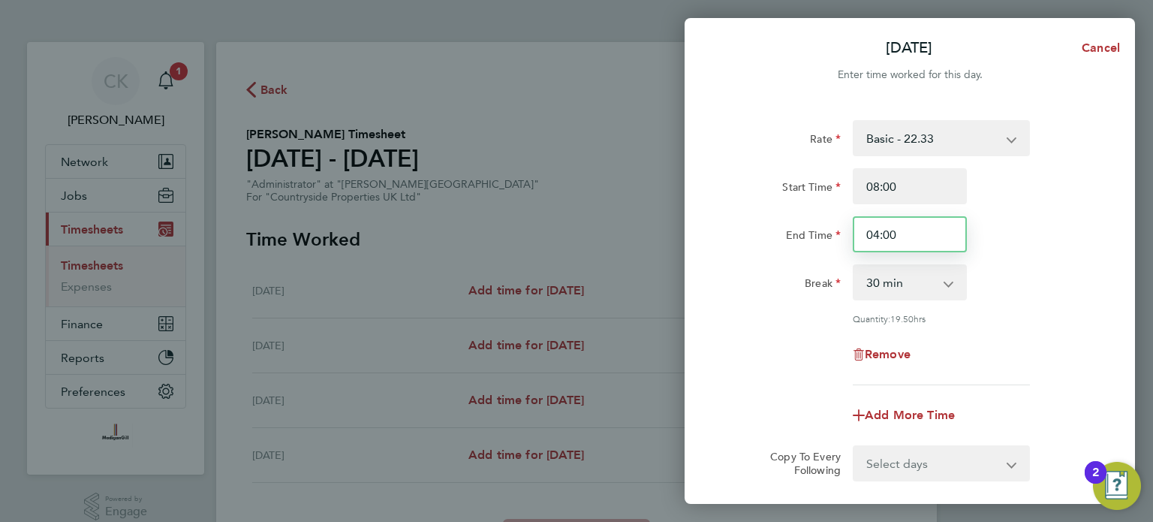
click at [876, 234] on input "04:00" at bounding box center [910, 234] width 114 height 36
type input "16:00"
click at [1022, 228] on div "End Time 16:00" at bounding box center [910, 234] width 378 height 36
click at [922, 235] on input "16:00" at bounding box center [910, 234] width 114 height 36
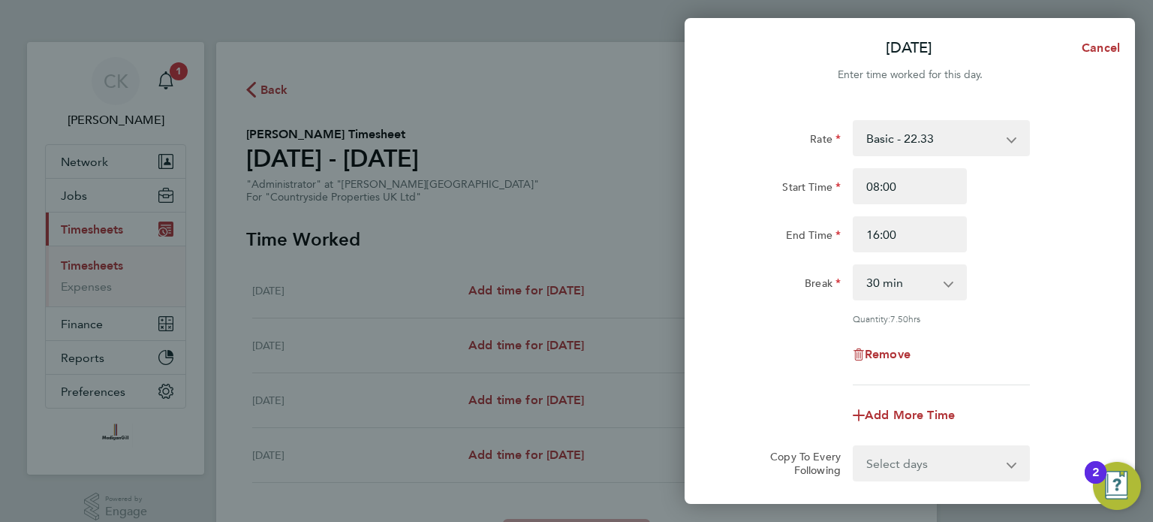
click at [1022, 277] on div "Break 0 min 15 min 30 min 45 min 60 min 75 min 90 min" at bounding box center [910, 282] width 378 height 36
click at [921, 243] on input "16:00" at bounding box center [910, 234] width 114 height 36
click at [918, 229] on input "16:00" at bounding box center [910, 234] width 114 height 36
click at [909, 188] on input "08:00" at bounding box center [910, 186] width 114 height 36
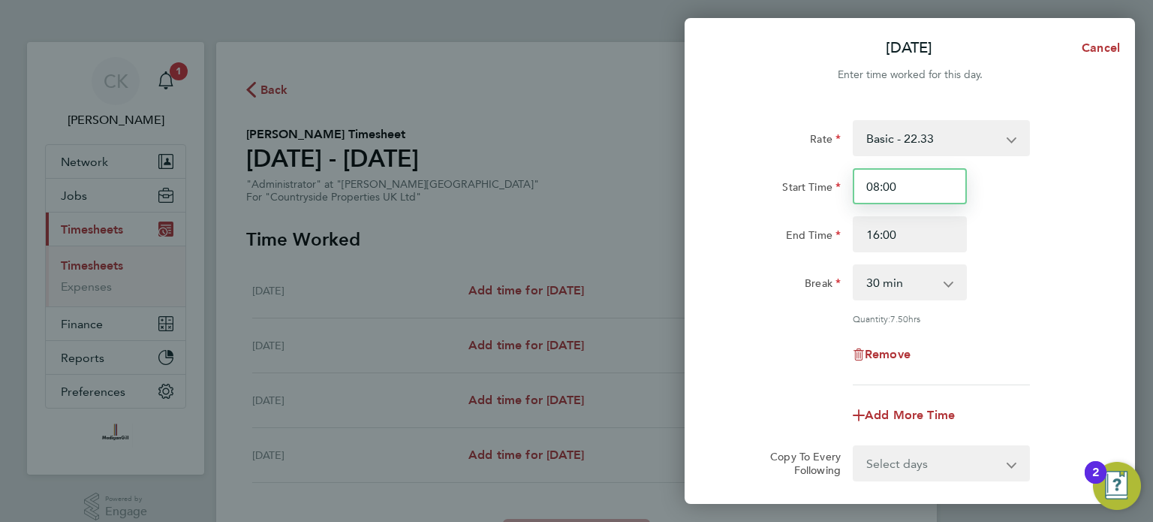
click at [909, 188] on input "08:00" at bounding box center [910, 186] width 114 height 36
type input "07:00"
click at [1056, 220] on div "End Time 16:00" at bounding box center [910, 234] width 378 height 36
click at [1039, 228] on div "End Time 16:00" at bounding box center [910, 234] width 378 height 36
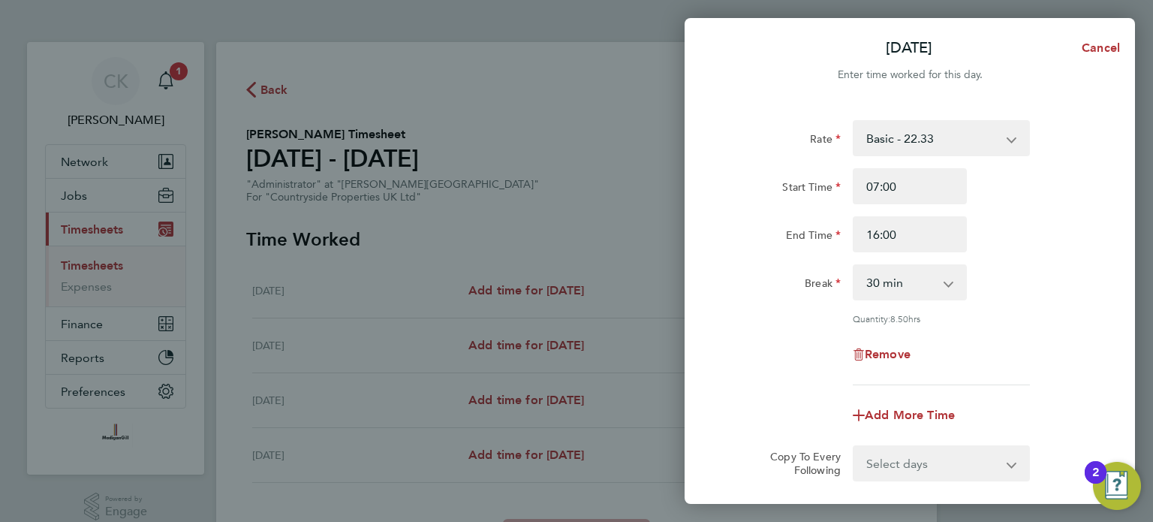
click at [1058, 264] on div "Break 0 min 15 min 30 min 45 min 60 min 75 min 90 min" at bounding box center [910, 282] width 378 height 36
click at [1026, 285] on div "Break 0 min 15 min 30 min 45 min 60 min 75 min 90 min" at bounding box center [910, 282] width 378 height 36
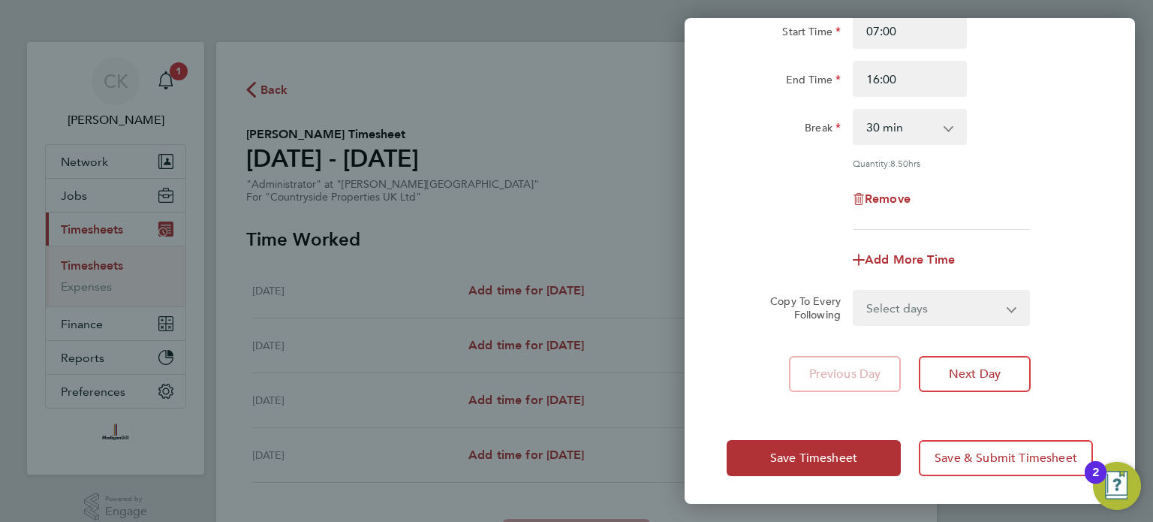
scroll to position [80, 0]
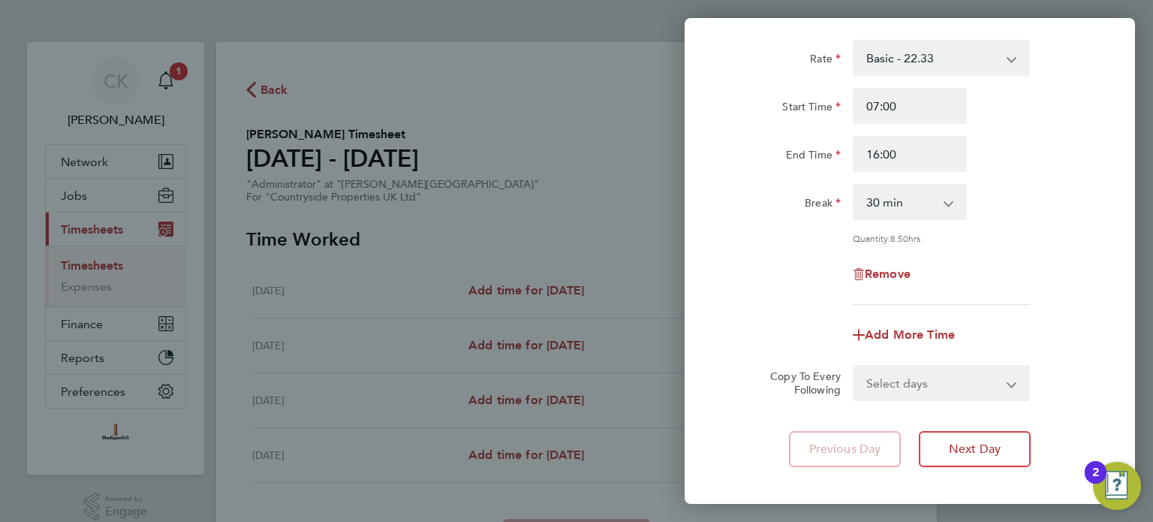
click at [972, 387] on select "Select days Day Weekend (Sat-Sun) [DATE] [DATE] [DATE]" at bounding box center [934, 382] width 158 height 33
select select "FRI"
click at [855, 366] on select "Select days Day Weekend (Sat-Sun) [DATE] [DATE] [DATE]" at bounding box center [934, 382] width 158 height 33
select select "[DATE]"
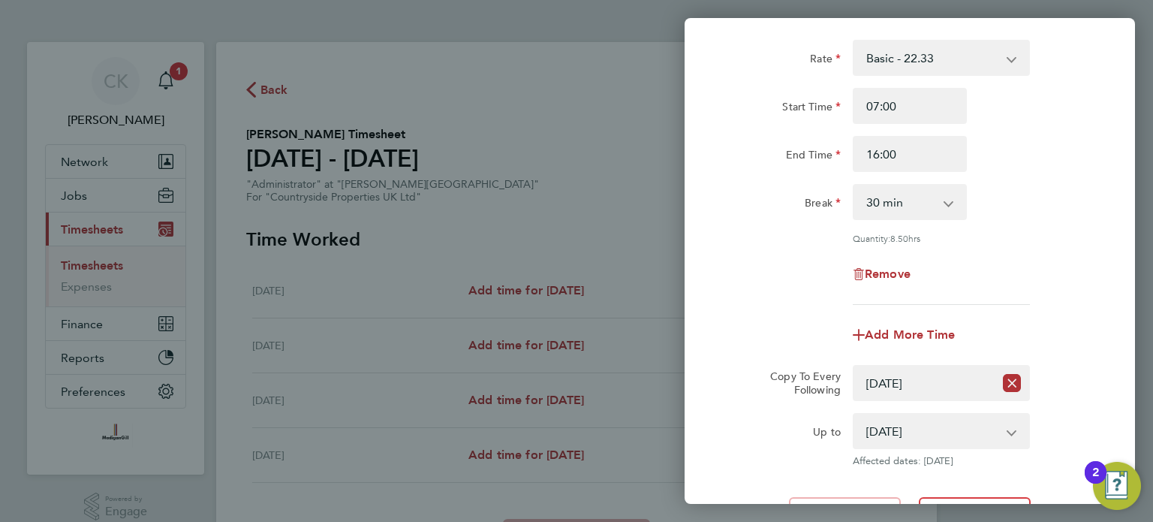
click at [1012, 206] on div "Break 0 min 15 min 30 min 45 min 60 min 75 min 90 min" at bounding box center [910, 202] width 378 height 36
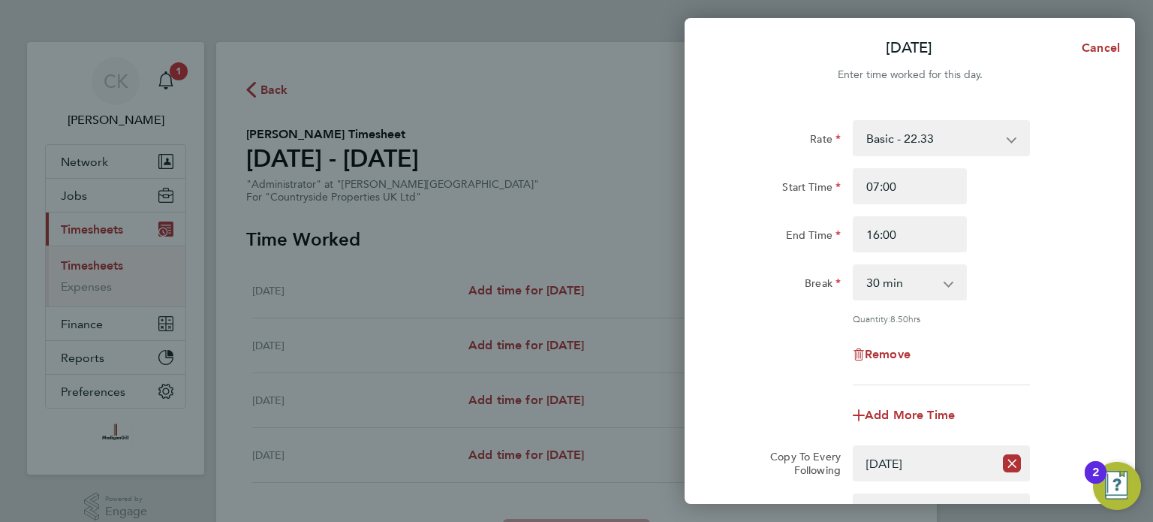
scroll to position [222, 0]
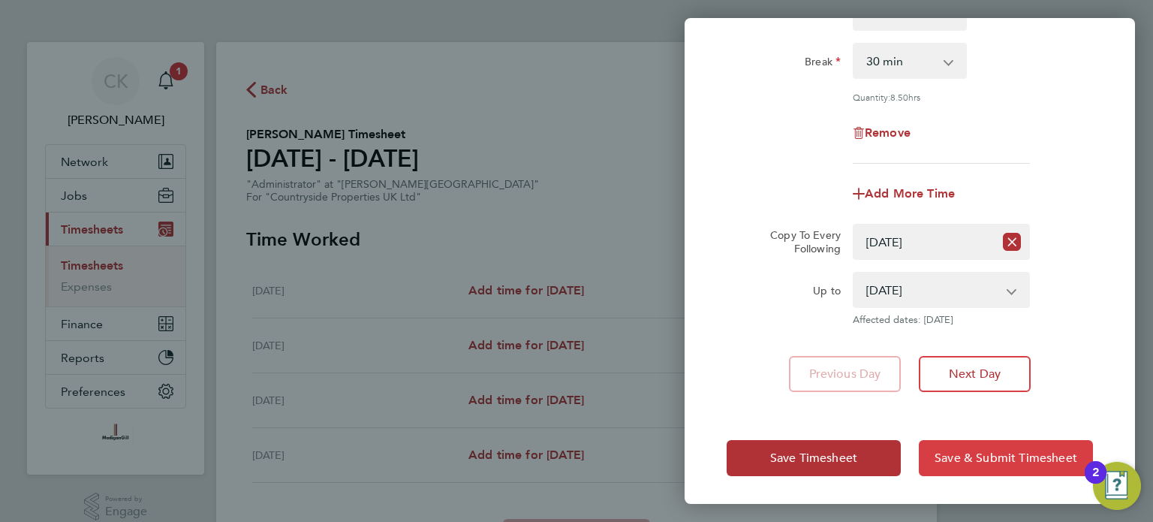
click at [1008, 456] on span "Save & Submit Timesheet" at bounding box center [1006, 458] width 143 height 15
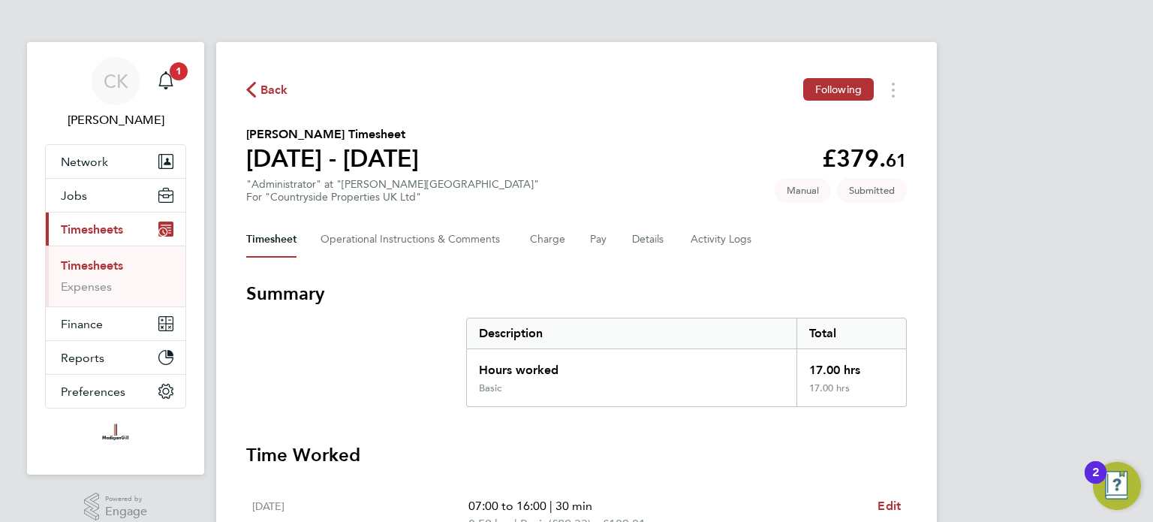
click at [1013, 222] on div "CK [PERSON_NAME] Notifications 1 Applications: Network Team Members Businesses …" at bounding box center [576, 433] width 1153 height 867
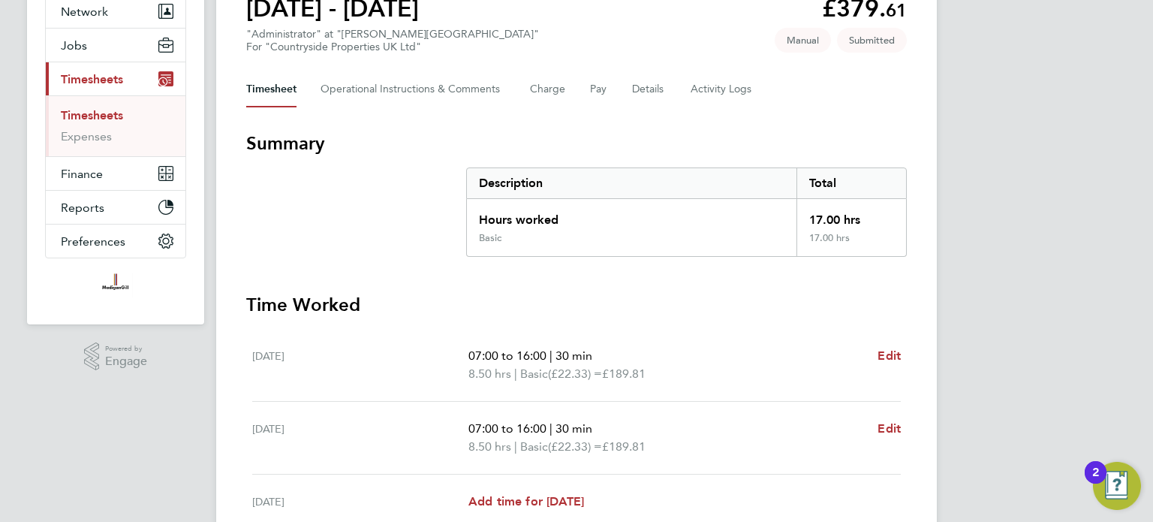
scroll to position [225, 0]
